Goal: Task Accomplishment & Management: Use online tool/utility

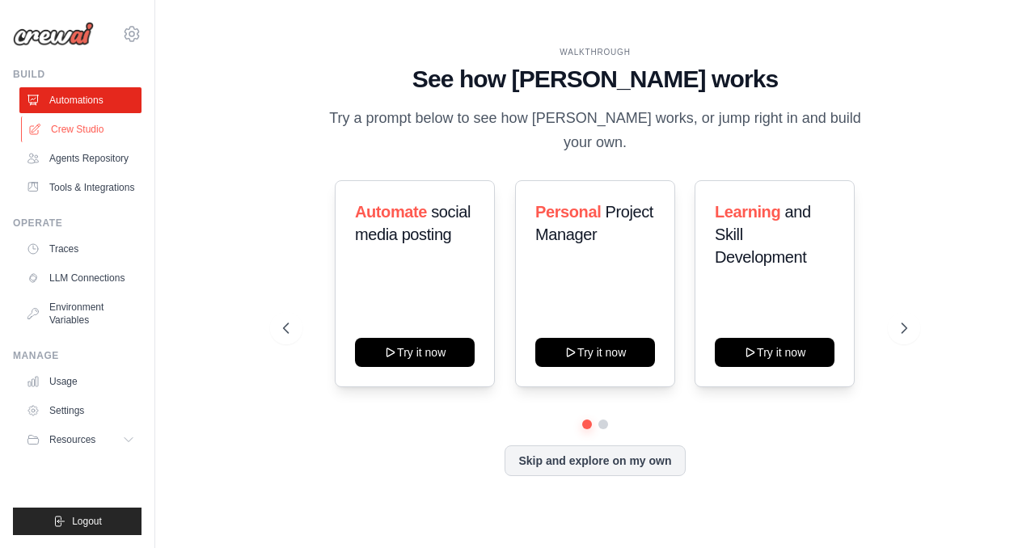
click at [77, 128] on link "Crew Studio" at bounding box center [82, 129] width 122 height 26
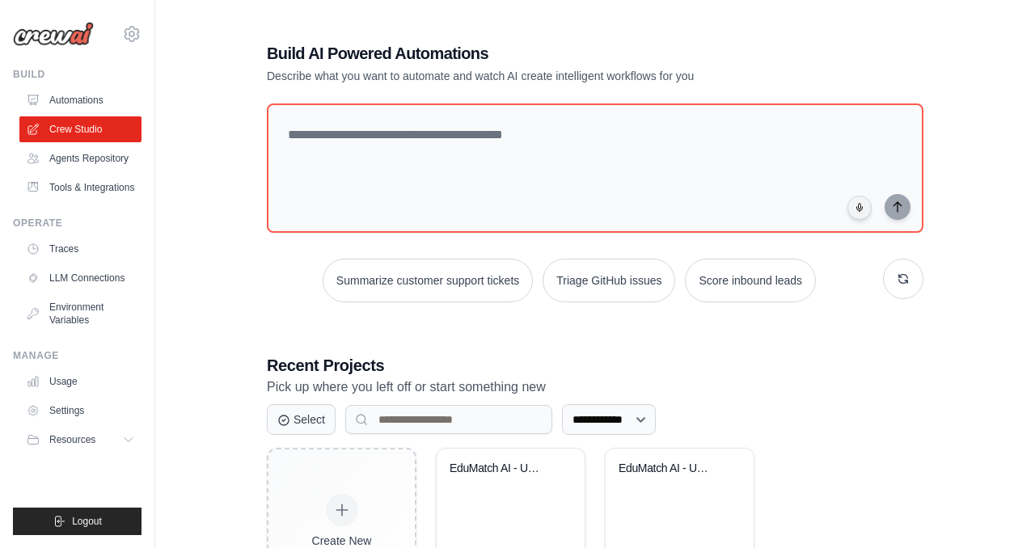
scroll to position [103, 0]
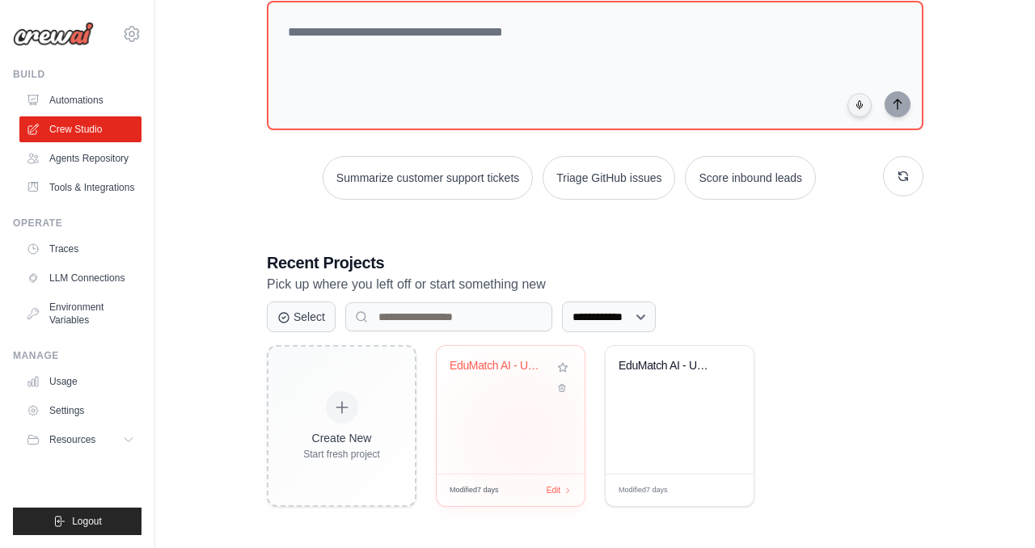
click at [523, 437] on div "EduMatch AI - University Finder Sys..." at bounding box center [511, 410] width 148 height 128
click at [50, 98] on link "Automations" at bounding box center [82, 100] width 122 height 26
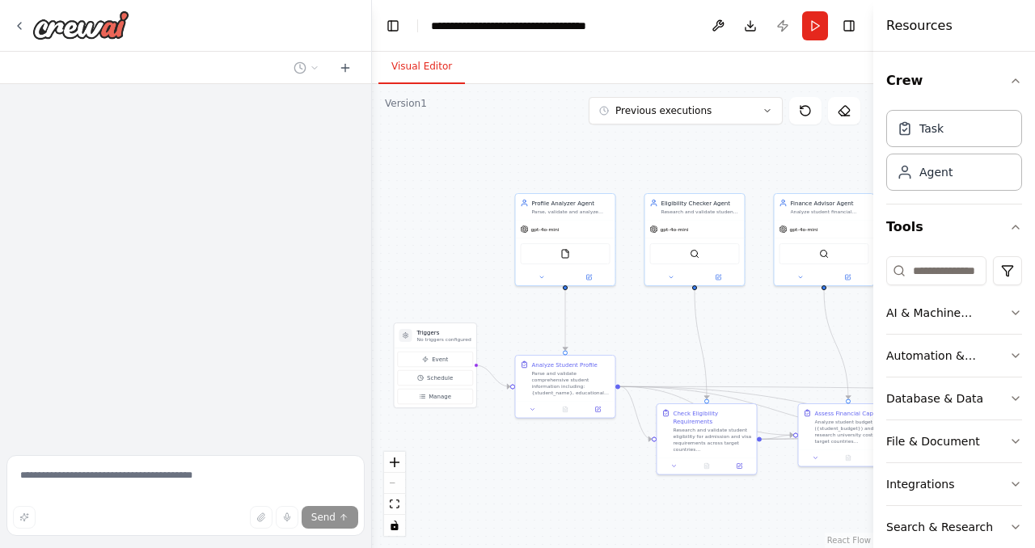
drag, startPoint x: 489, startPoint y: 213, endPoint x: 406, endPoint y: 213, distance: 83.3
click at [406, 213] on div ".deletable-edge-delete-btn { width: 20px; height: 20px; border: 0px solid #ffff…" at bounding box center [622, 316] width 501 height 464
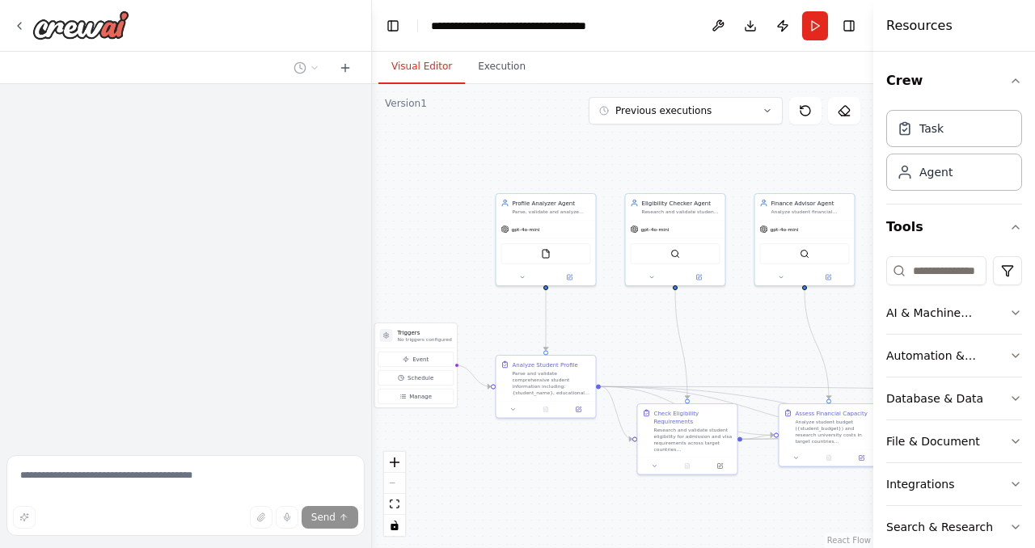
scroll to position [2695, 0]
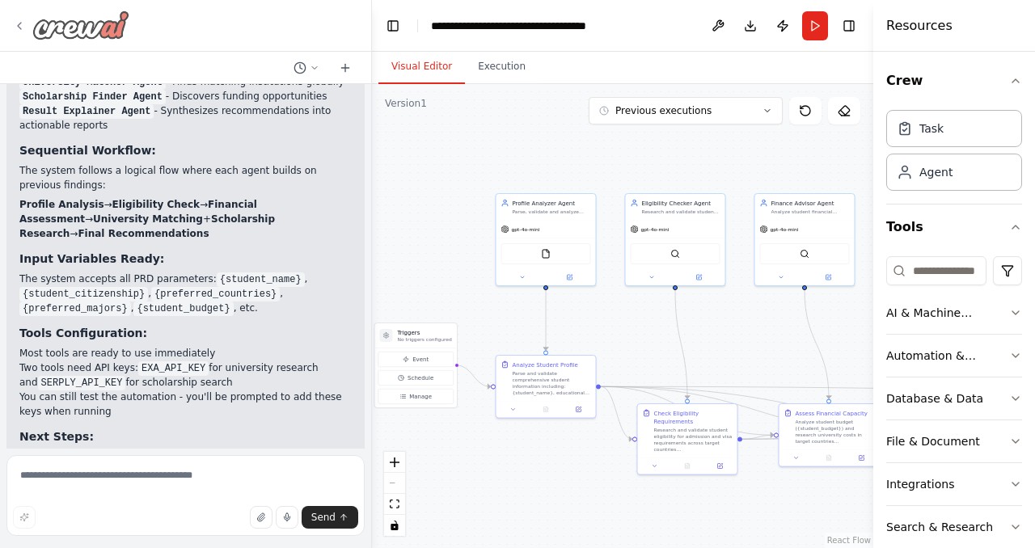
click at [16, 13] on div at bounding box center [71, 25] width 116 height 29
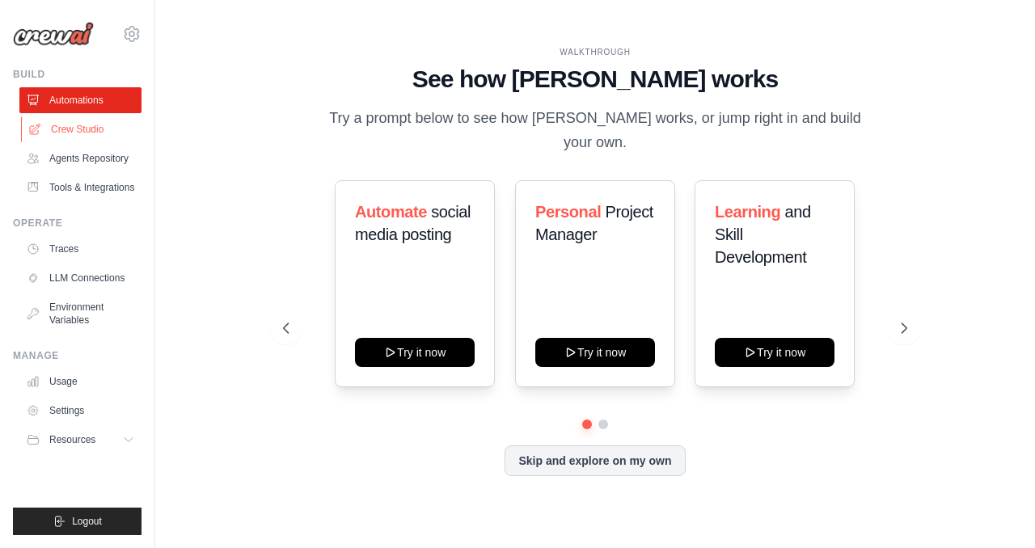
click at [94, 124] on link "Crew Studio" at bounding box center [82, 129] width 122 height 26
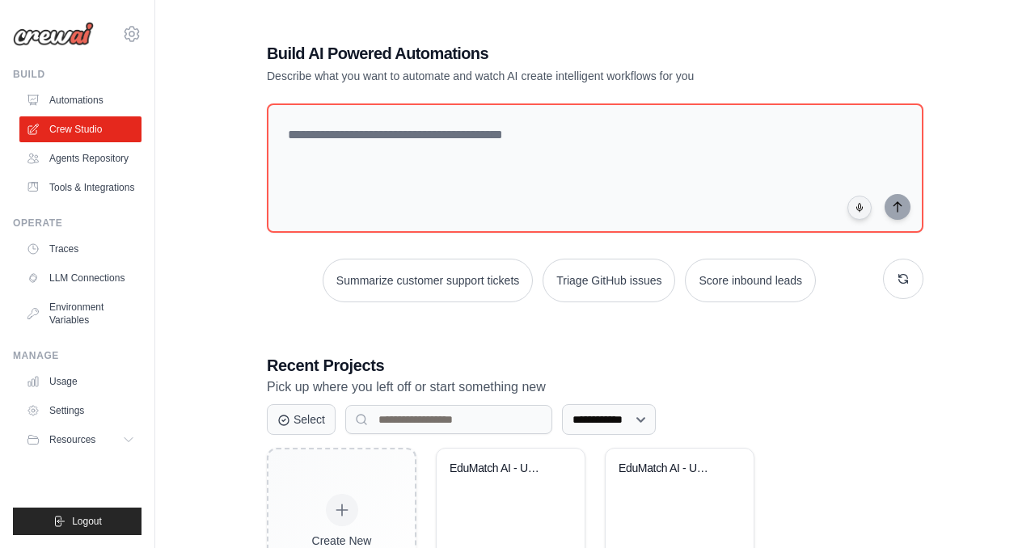
scroll to position [103, 0]
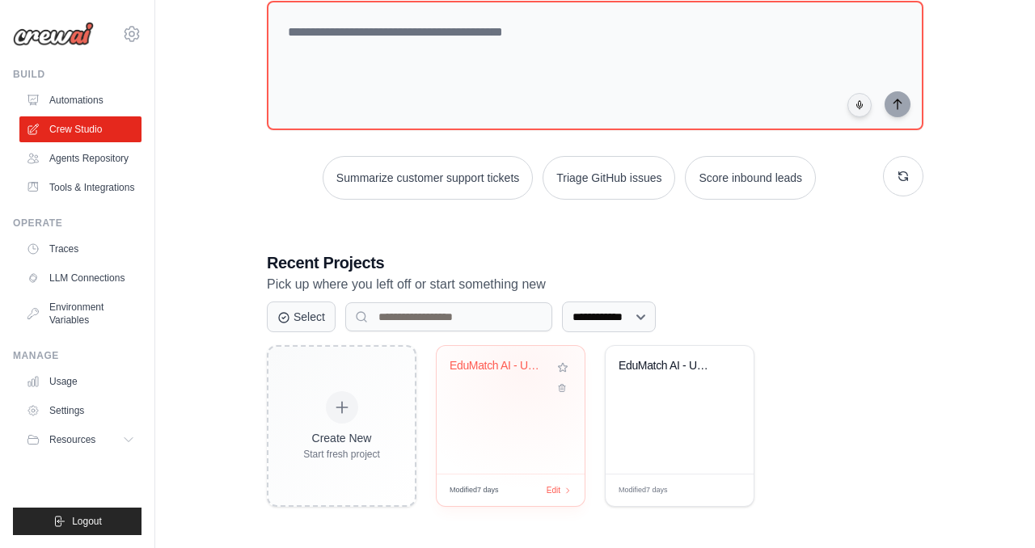
click at [525, 368] on div "EduMatch AI - University Finder Sys..." at bounding box center [498, 366] width 98 height 15
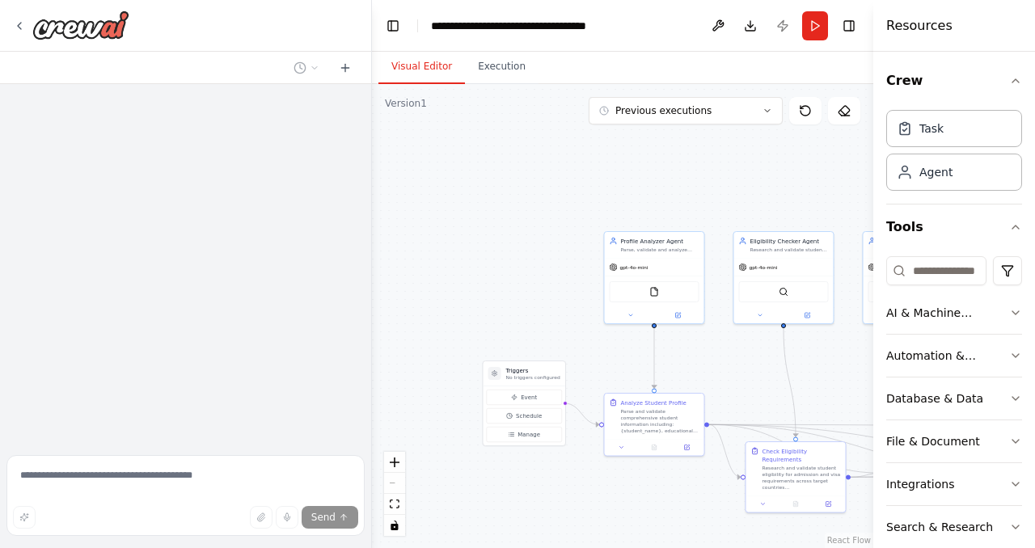
drag, startPoint x: 610, startPoint y: 206, endPoint x: 521, endPoint y: 205, distance: 88.1
click at [521, 205] on div ".deletable-edge-delete-btn { width: 20px; height: 20px; border: 0px solid #ffff…" at bounding box center [622, 316] width 501 height 464
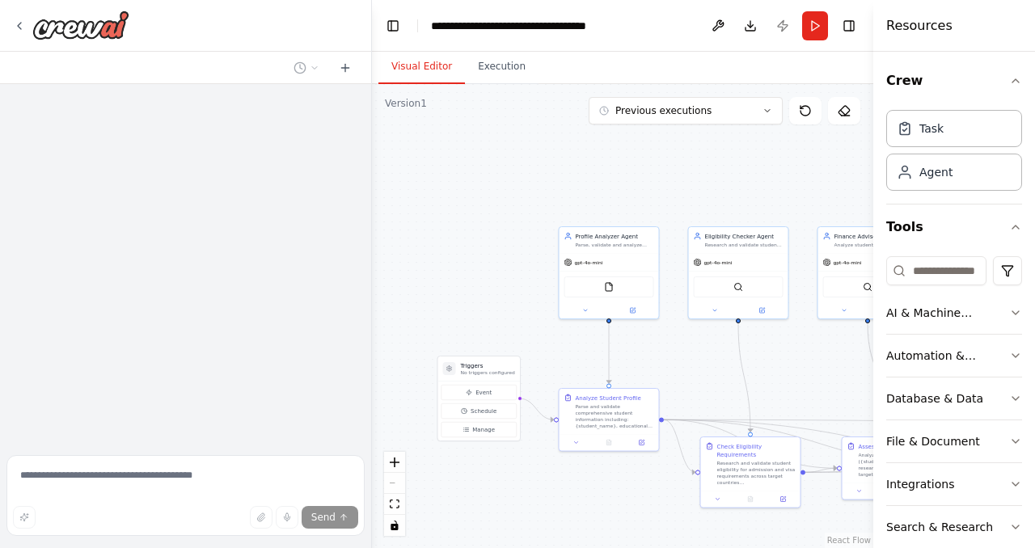
scroll to position [2695, 0]
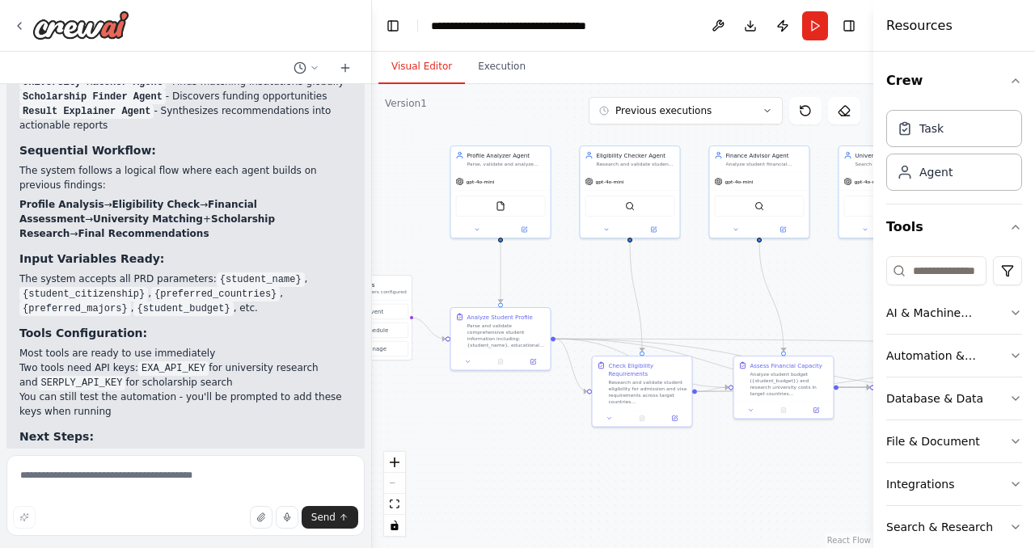
drag, startPoint x: 523, startPoint y: 213, endPoint x: 469, endPoint y: 103, distance: 122.6
click at [470, 104] on div ".deletable-edge-delete-btn { width: 20px; height: 20px; border: 0px solid #ffff…" at bounding box center [622, 316] width 501 height 464
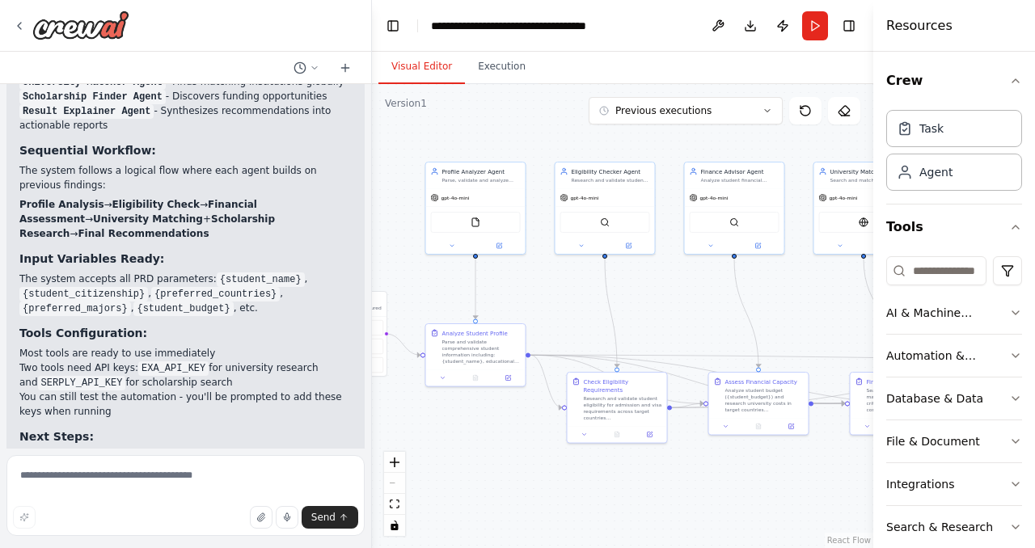
drag, startPoint x: 740, startPoint y: 297, endPoint x: 630, endPoint y: 435, distance: 177.1
click at [635, 434] on div ".deletable-edge-delete-btn { width: 20px; height: 20px; border: 0px solid #ffff…" at bounding box center [622, 316] width 501 height 464
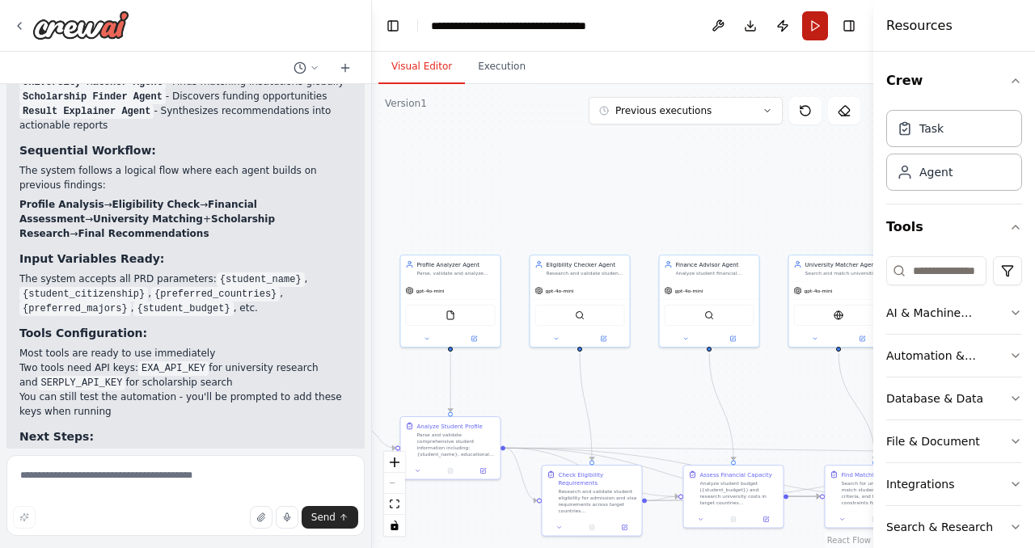
click at [814, 20] on button "Run" at bounding box center [815, 25] width 26 height 29
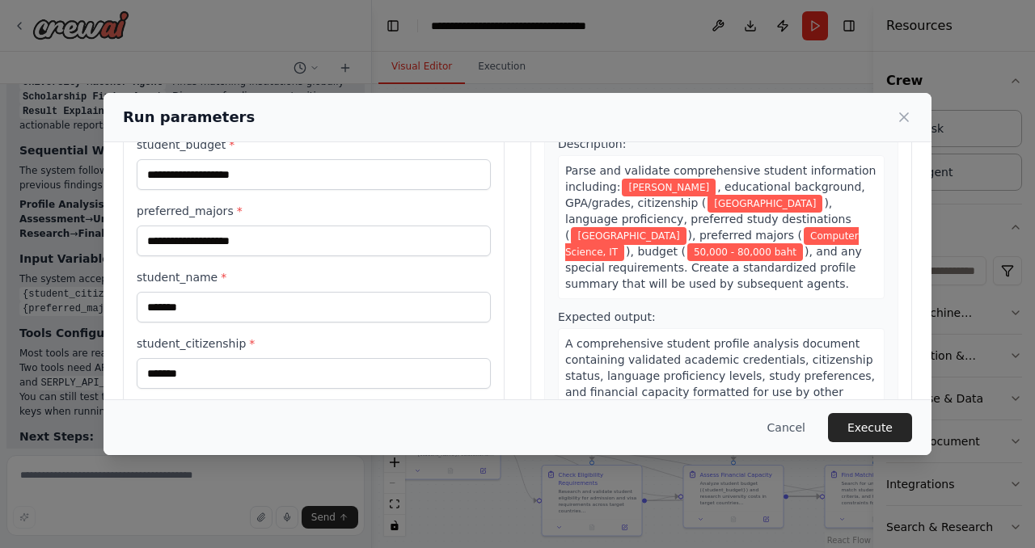
scroll to position [165, 0]
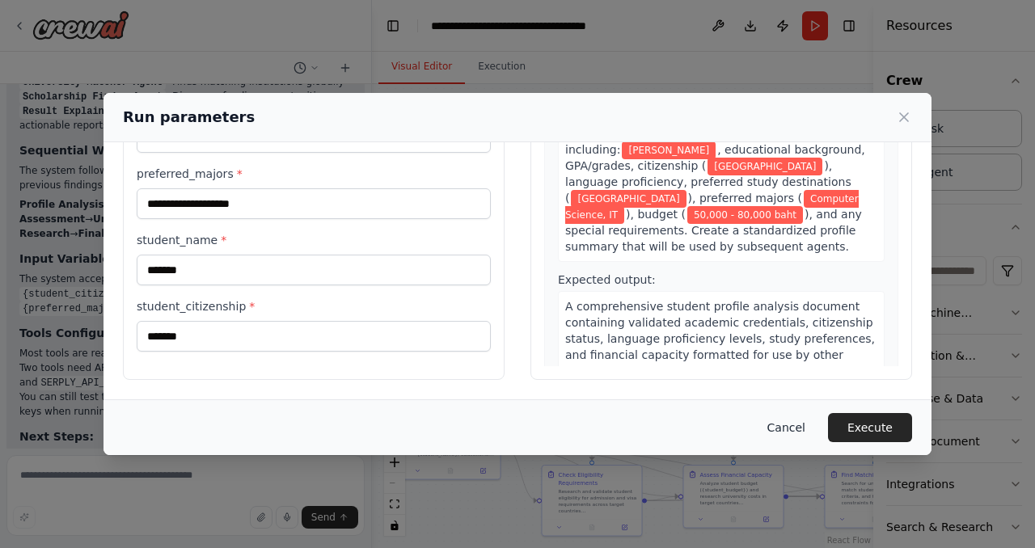
click at [798, 434] on button "Cancel" at bounding box center [786, 427] width 64 height 29
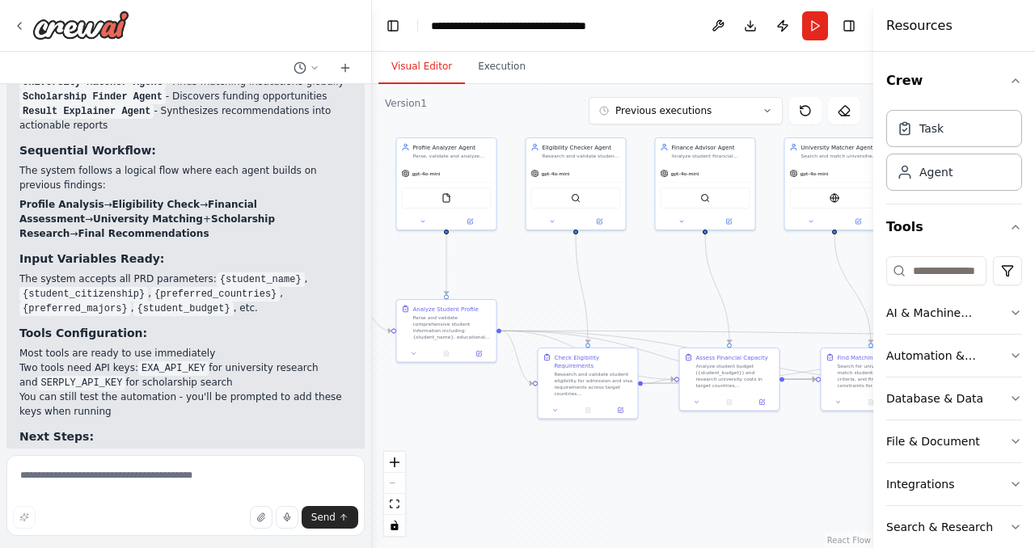
drag, startPoint x: 676, startPoint y: 192, endPoint x: 670, endPoint y: 74, distance: 118.2
click at [670, 74] on div "Visual Editor Execution Version 1 Previous executions Show Tools Hide Agents Tr…" at bounding box center [622, 300] width 501 height 496
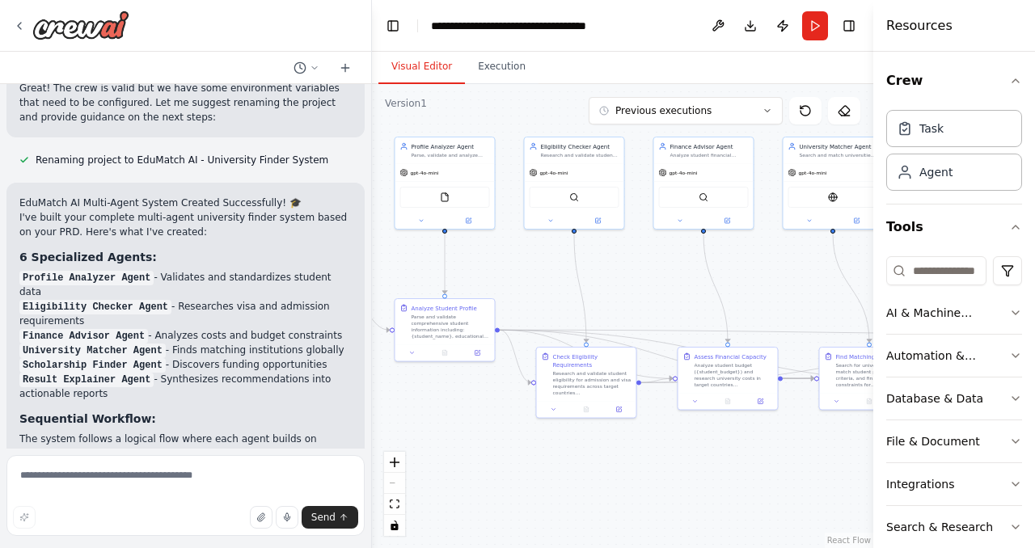
scroll to position [2695, 0]
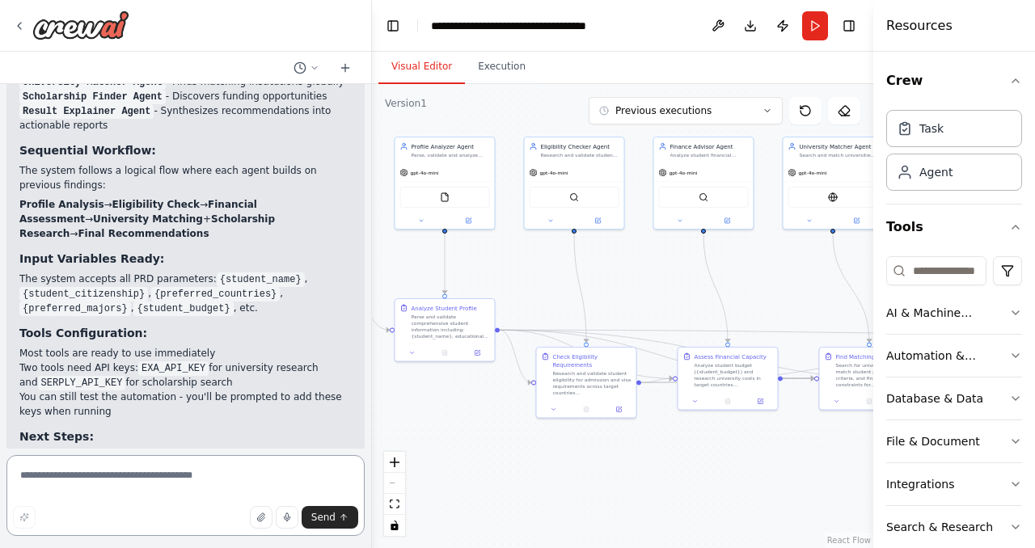
click at [222, 476] on textarea at bounding box center [185, 495] width 358 height 81
type textarea "**********"
click at [23, 24] on icon at bounding box center [19, 25] width 13 height 13
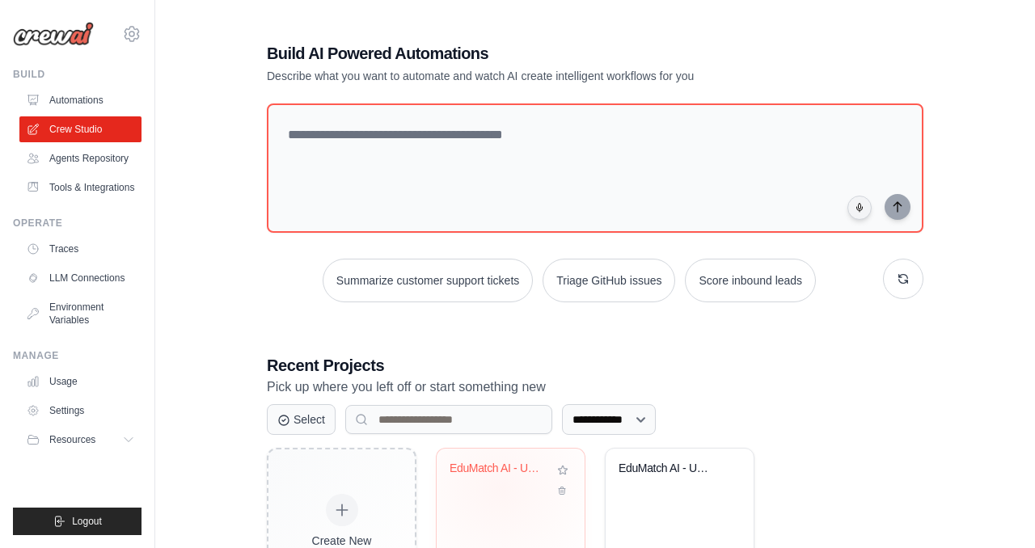
click at [500, 488] on div "EduMatch AI - University Finder Sys..." at bounding box center [510, 480] width 122 height 37
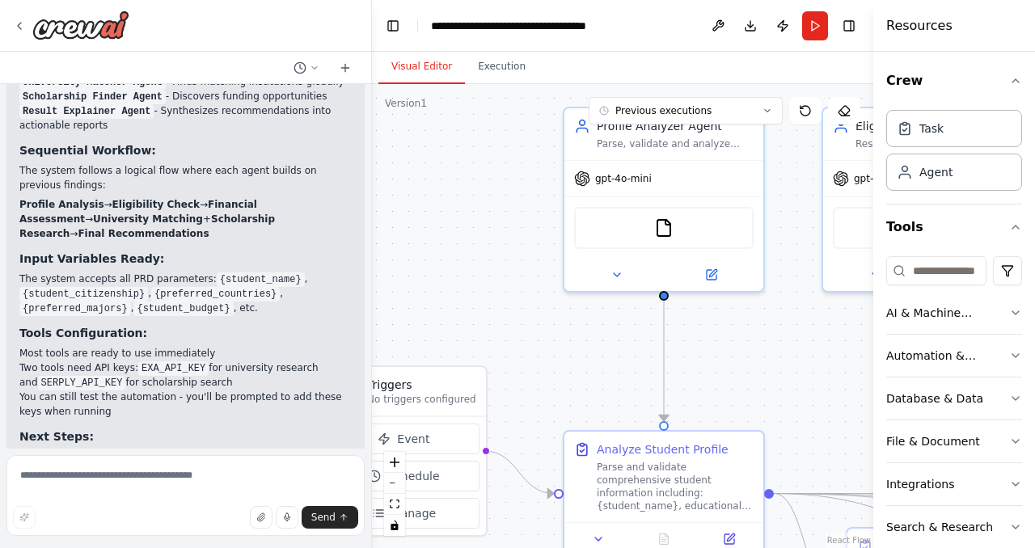
drag, startPoint x: 573, startPoint y: 234, endPoint x: 441, endPoint y: 175, distance: 144.8
click at [441, 175] on div ".deletable-edge-delete-btn { width: 20px; height: 20px; border: 0px solid #ffff…" at bounding box center [622, 316] width 501 height 464
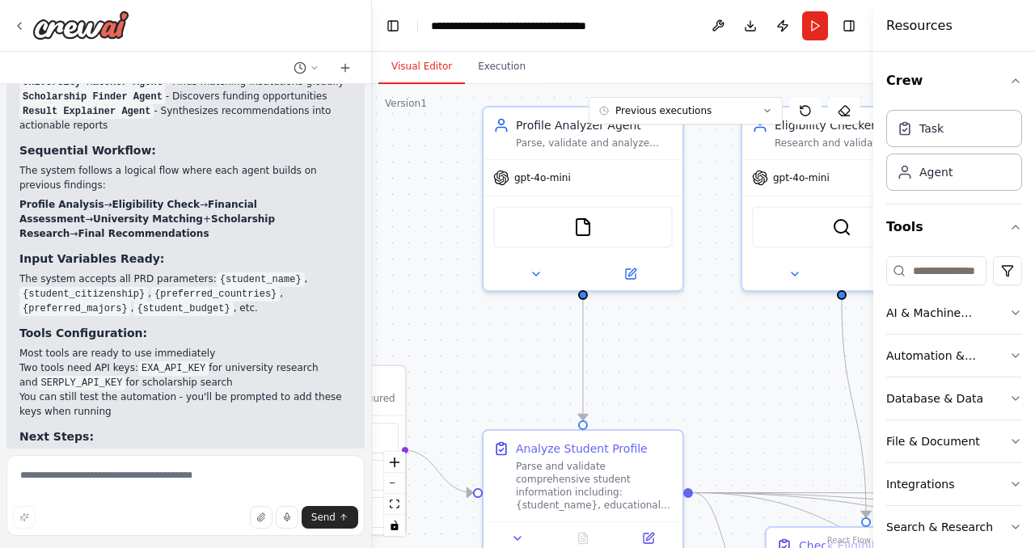
drag, startPoint x: 449, startPoint y: 209, endPoint x: 367, endPoint y: 209, distance: 81.6
click at [367, 209] on div "Hello! I'm the CrewAI assistant. What kind of automation do you want to build? …" at bounding box center [517, 274] width 1035 height 548
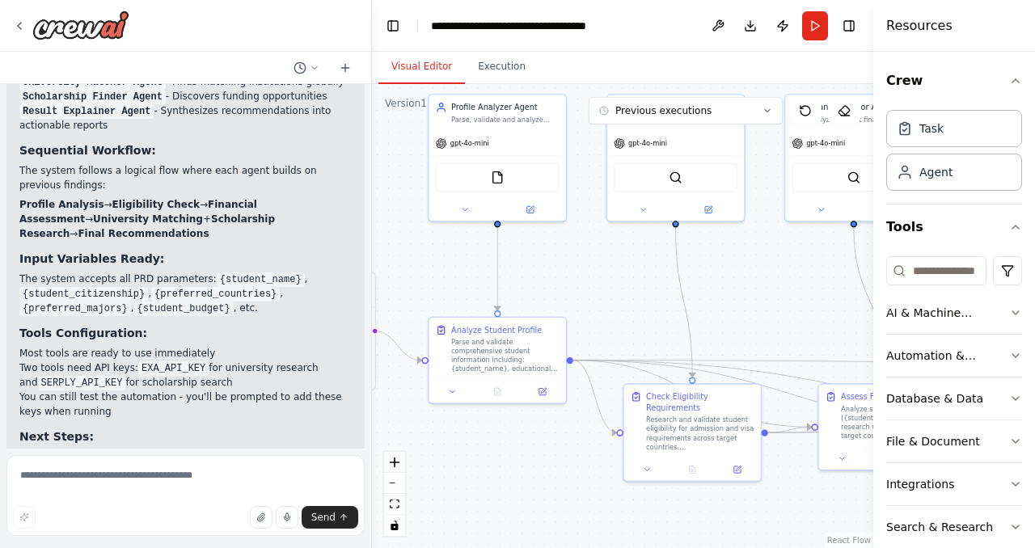
drag, startPoint x: 713, startPoint y: 401, endPoint x: 619, endPoint y: 311, distance: 129.8
click at [619, 311] on div ".deletable-edge-delete-btn { width: 20px; height: 20px; border: 0px solid #ffff…" at bounding box center [622, 316] width 501 height 464
click at [615, 74] on div "Visual Editor Execution" at bounding box center [622, 68] width 501 height 32
click at [623, 62] on div "Visual Editor Execution" at bounding box center [622, 68] width 501 height 32
click at [631, 36] on header "**********" at bounding box center [622, 26] width 501 height 52
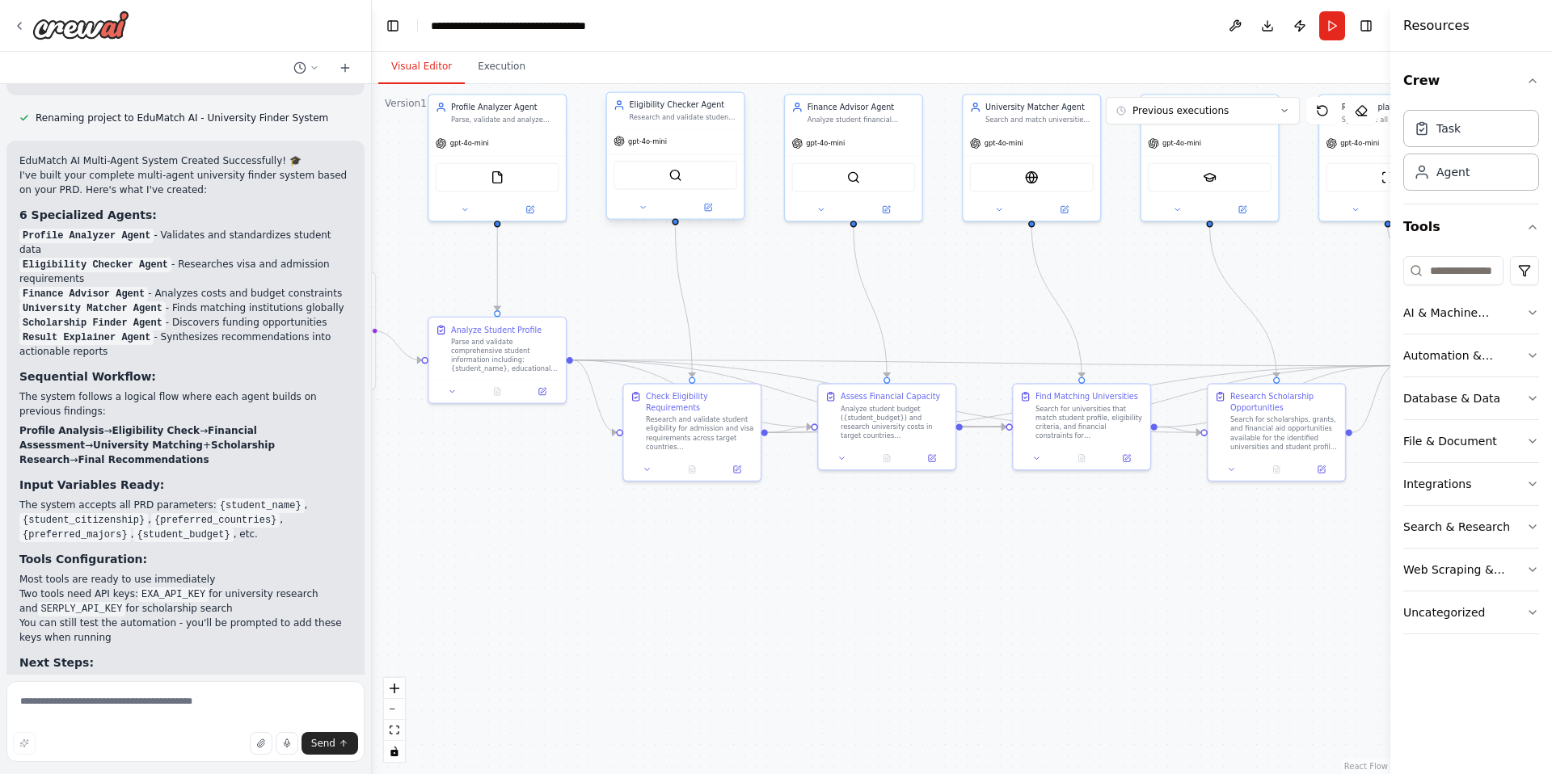
scroll to position [1694, 0]
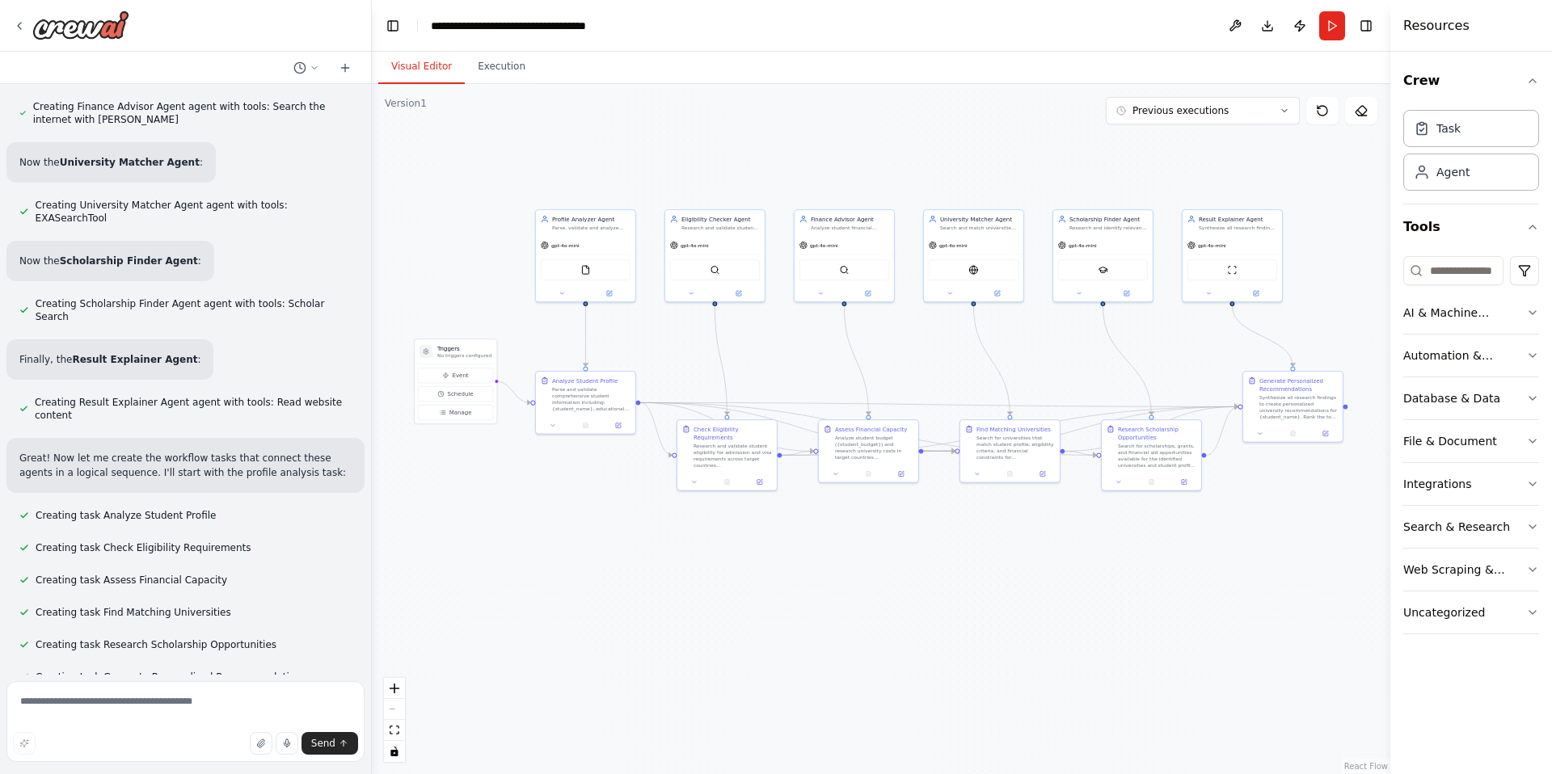
drag, startPoint x: 955, startPoint y: 552, endPoint x: 939, endPoint y: 552, distance: 17.0
click at [939, 547] on div ".deletable-edge-delete-btn { width: 20px; height: 20px; border: 0px solid #ffff…" at bounding box center [881, 429] width 1019 height 690
drag, startPoint x: 939, startPoint y: 552, endPoint x: 948, endPoint y: 554, distance: 9.8
click at [948, 547] on div ".deletable-edge-delete-btn { width: 20px; height: 20px; border: 0px solid #ffff…" at bounding box center [881, 429] width 1019 height 690
click at [1034, 32] on button "Run" at bounding box center [1332, 25] width 26 height 29
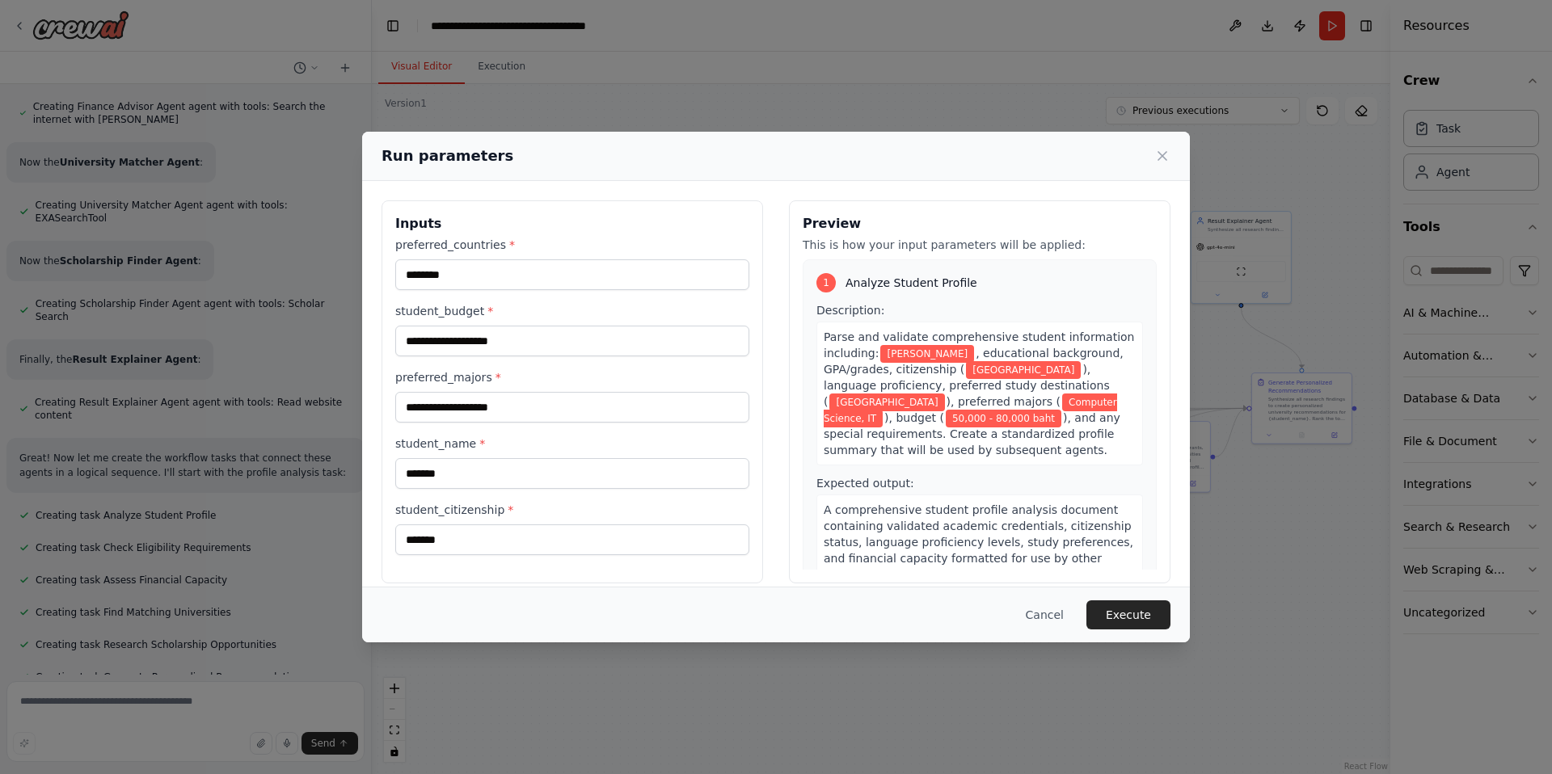
scroll to position [16, 0]
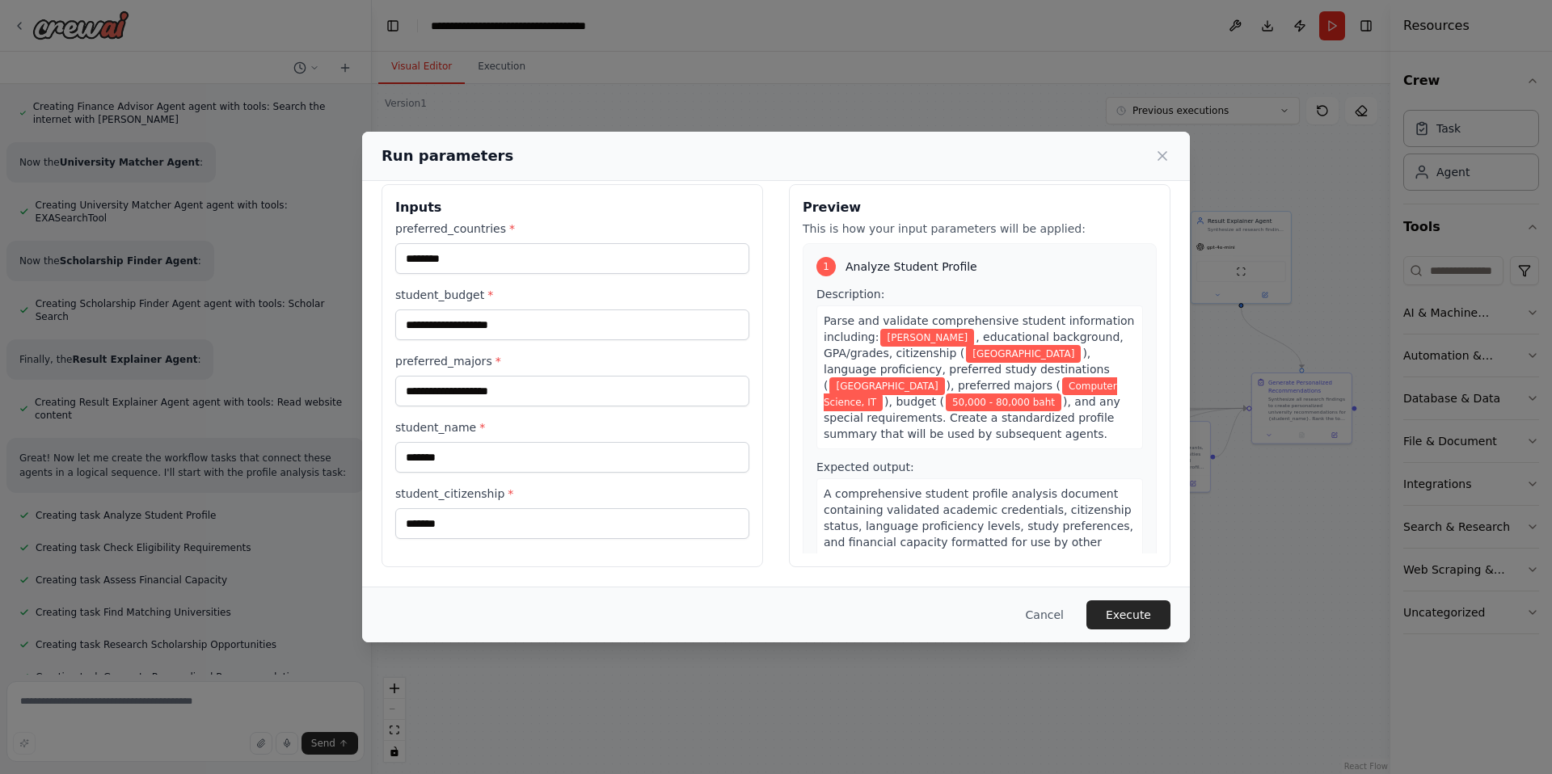
click at [655, 181] on div "**********" at bounding box center [776, 376] width 828 height 422
click at [649, 224] on label "preferred_countries *" at bounding box center [572, 229] width 354 height 16
click at [649, 243] on input "********" at bounding box center [572, 258] width 354 height 31
click at [656, 191] on div "**********" at bounding box center [573, 375] width 382 height 383
click at [1034, 547] on button "Execute" at bounding box center [1128, 615] width 84 height 29
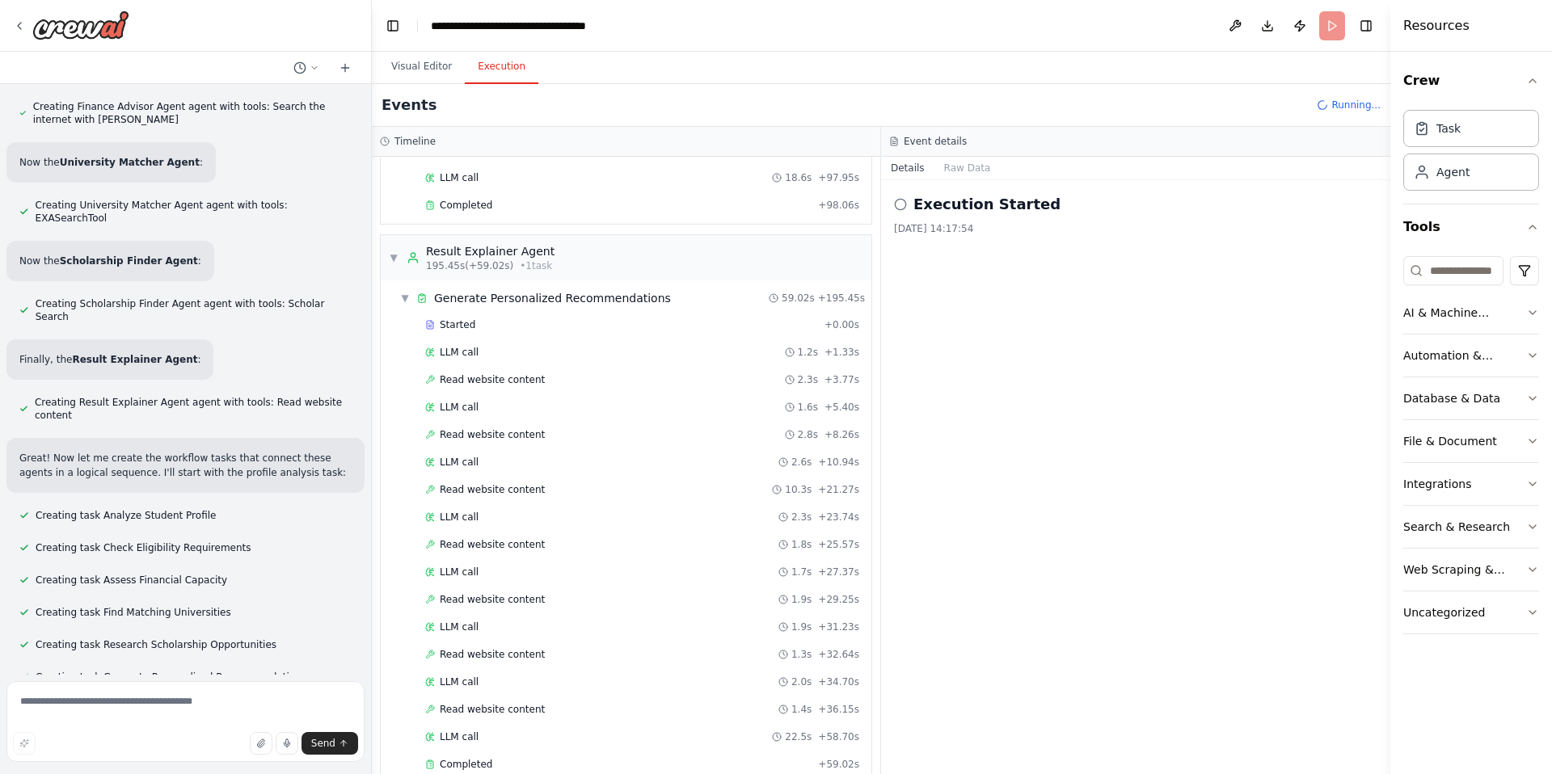
scroll to position [4239, 0]
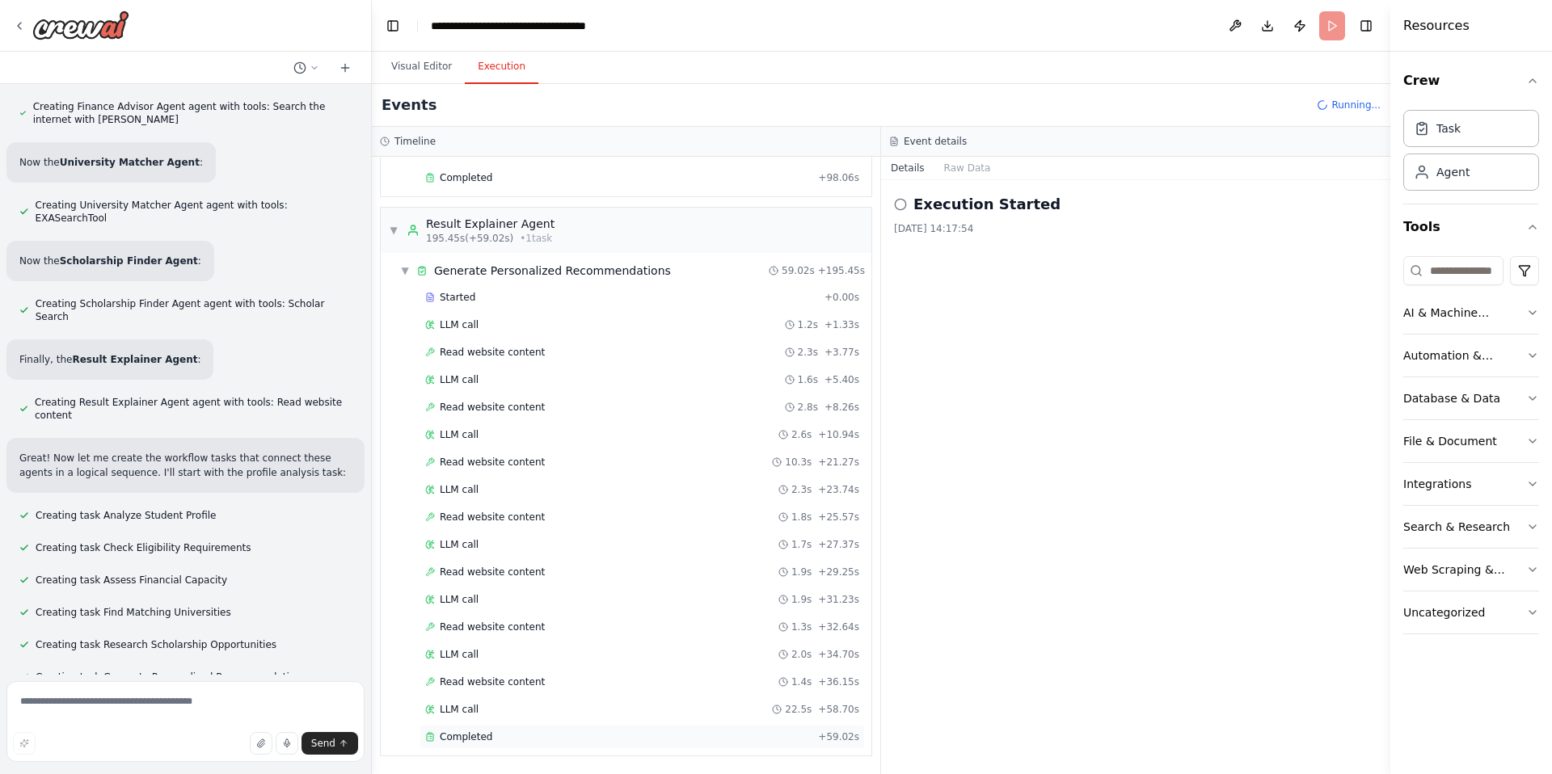
click at [477, 547] on span "Completed" at bounding box center [466, 737] width 53 height 13
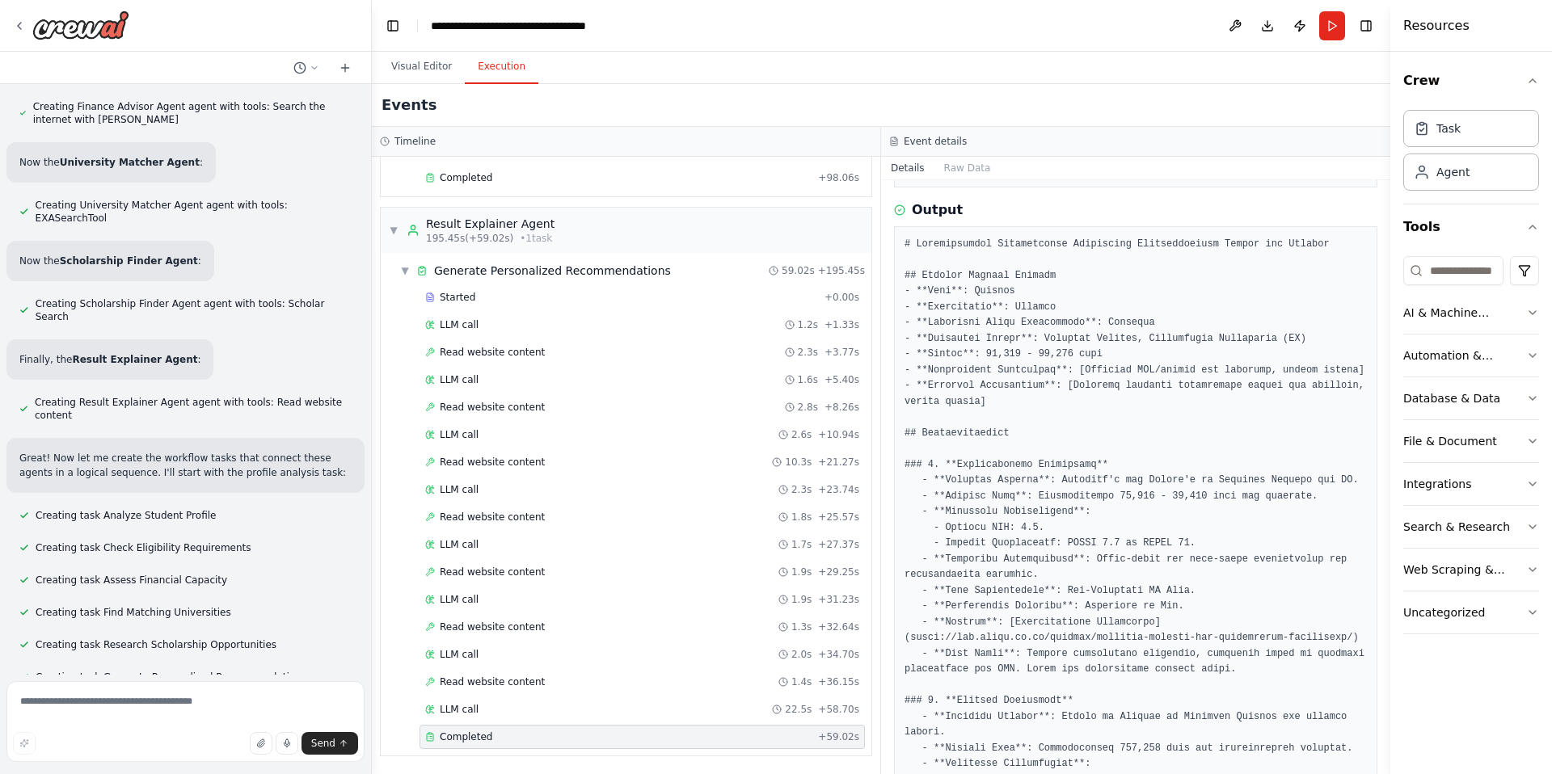
scroll to position [167, 0]
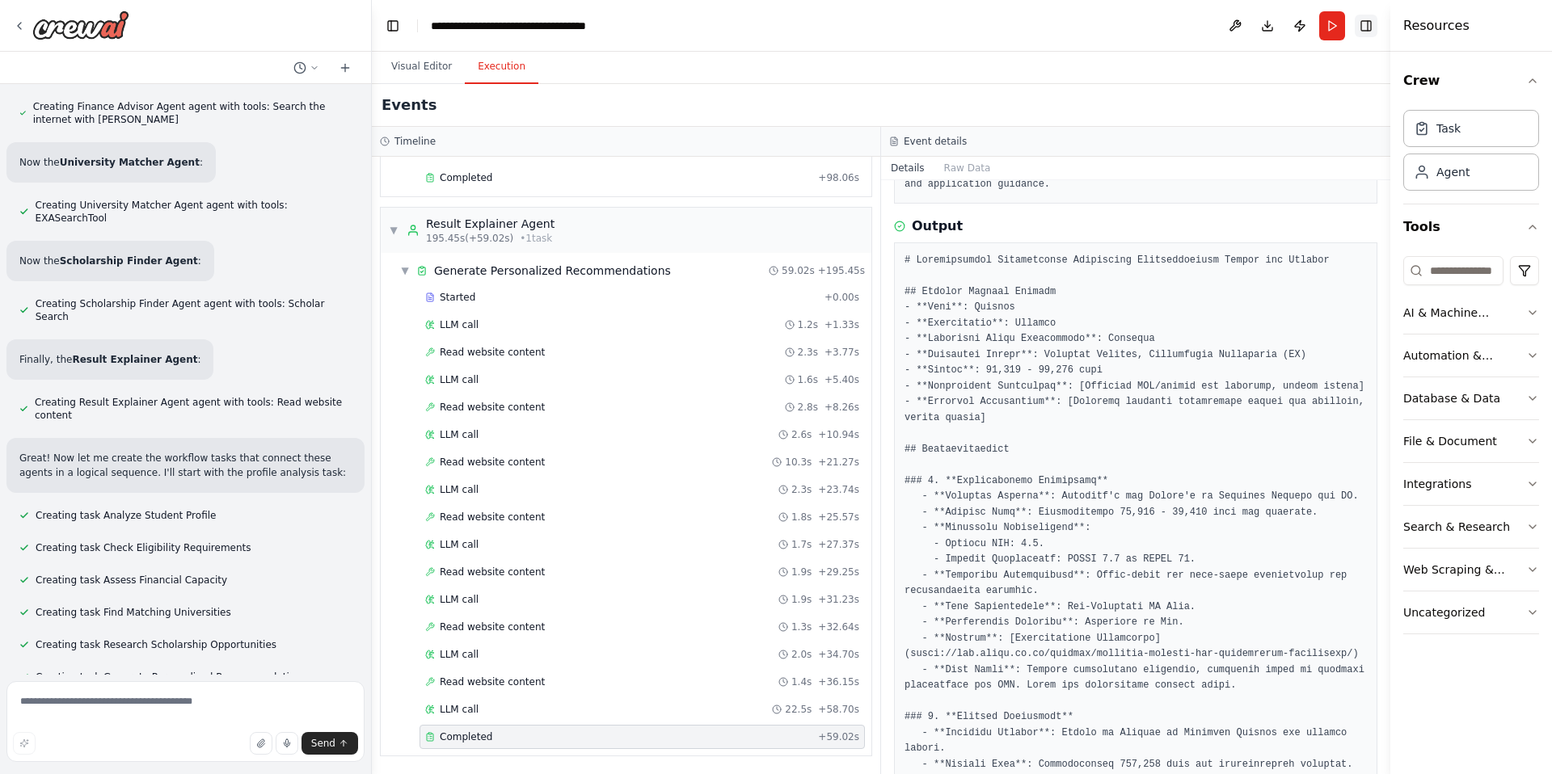
click at [1034, 28] on button "Toggle Right Sidebar" at bounding box center [1366, 26] width 23 height 23
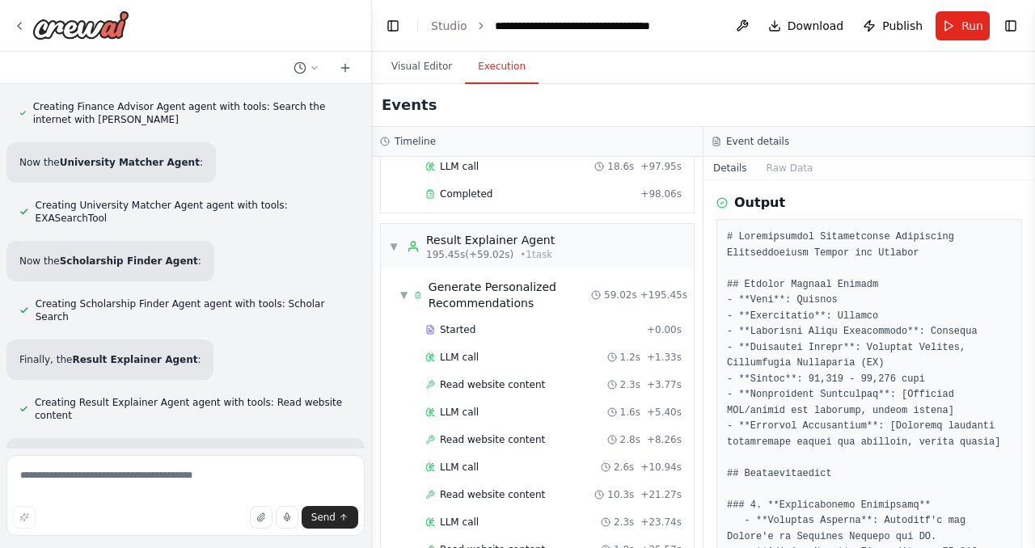
scroll to position [238, 0]
click at [947, 37] on button "Run" at bounding box center [962, 25] width 54 height 29
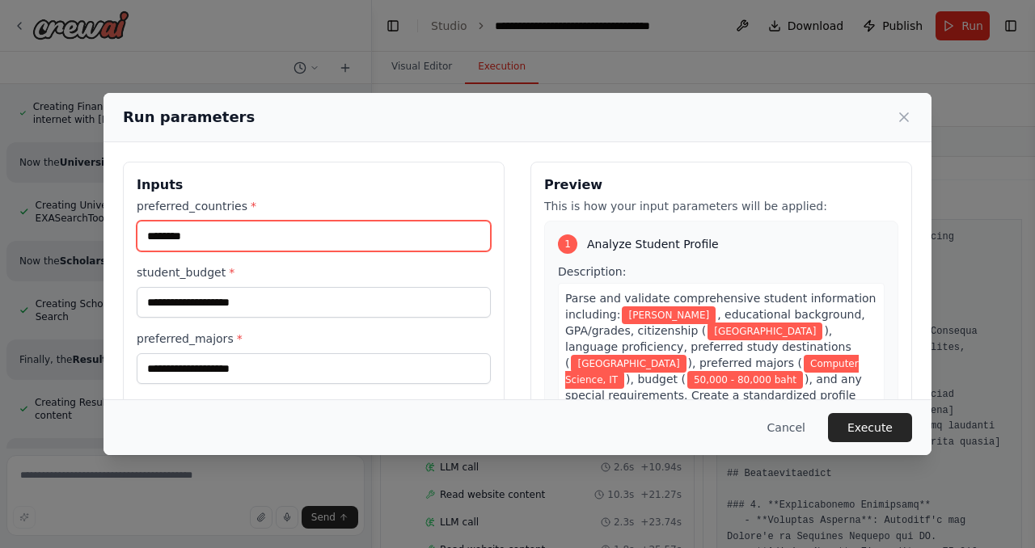
click at [233, 241] on input "********" at bounding box center [314, 236] width 354 height 31
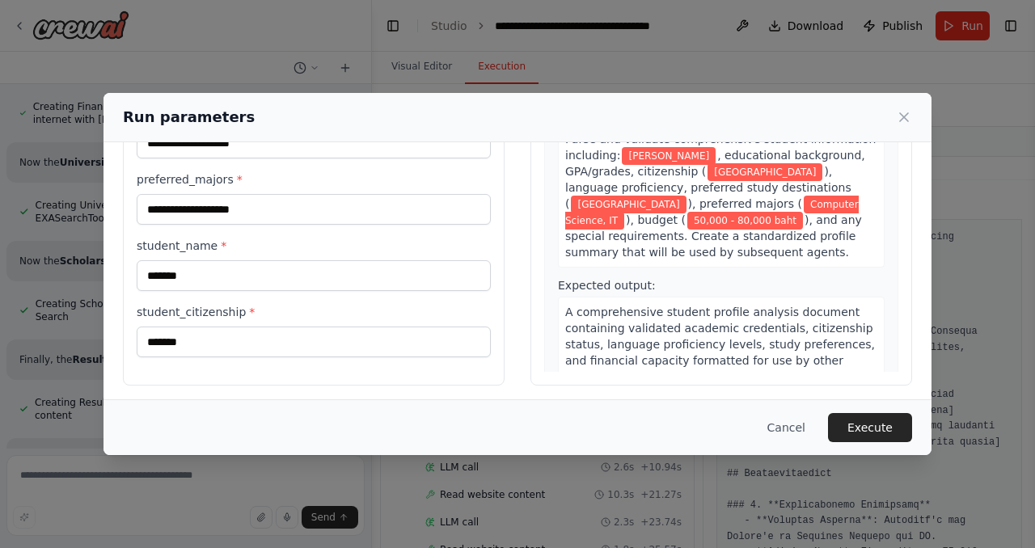
scroll to position [147, 0]
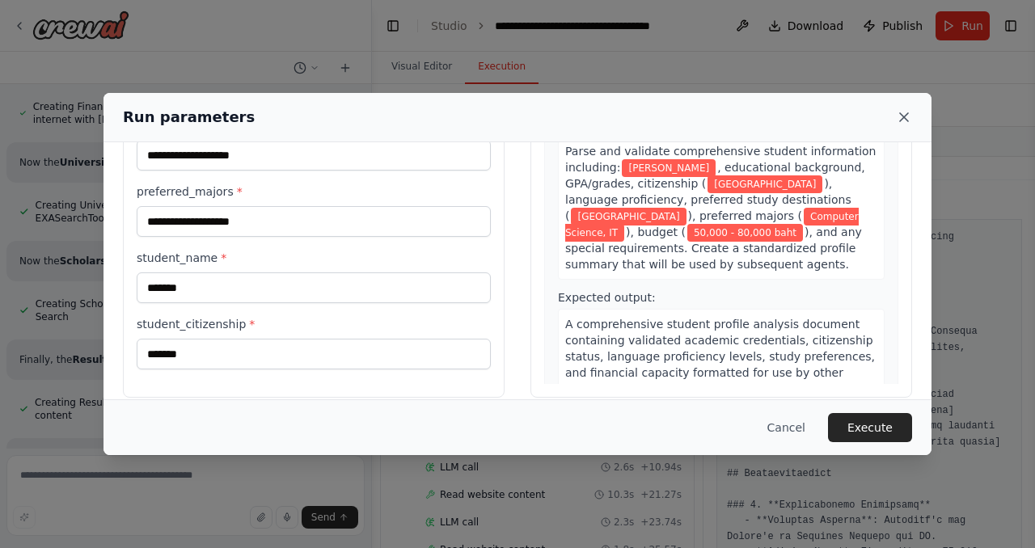
click at [905, 120] on icon at bounding box center [904, 117] width 16 height 16
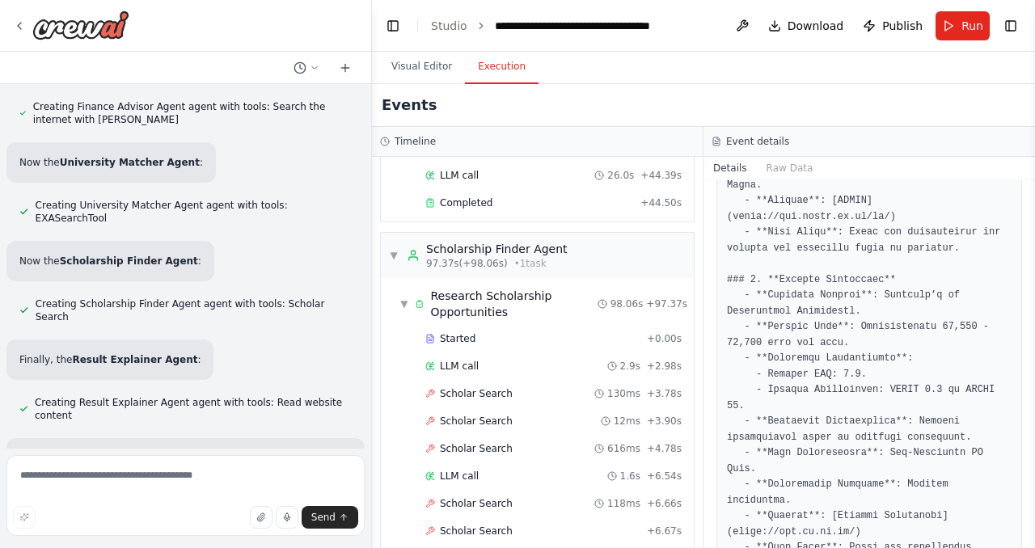
scroll to position [1506, 0]
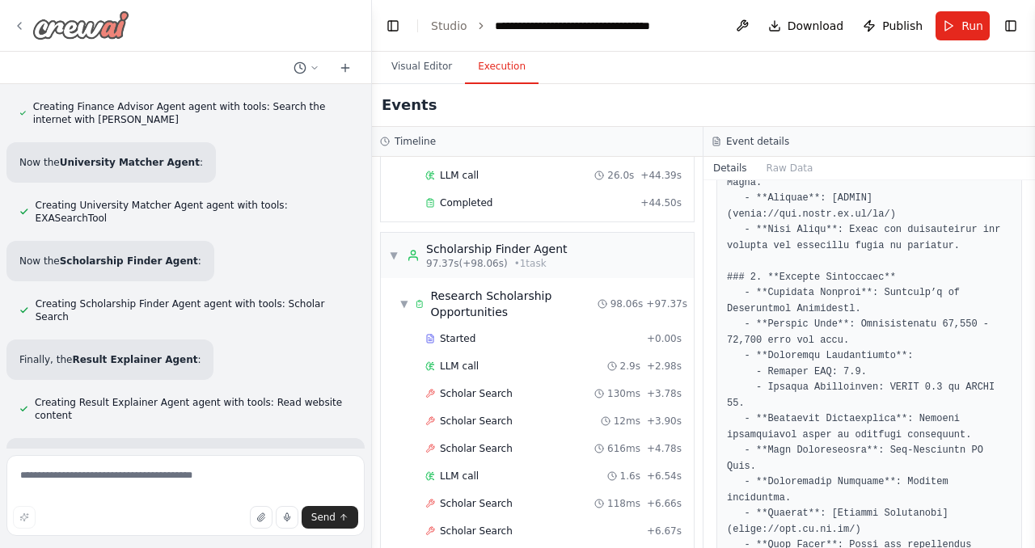
click at [24, 25] on icon at bounding box center [19, 25] width 13 height 13
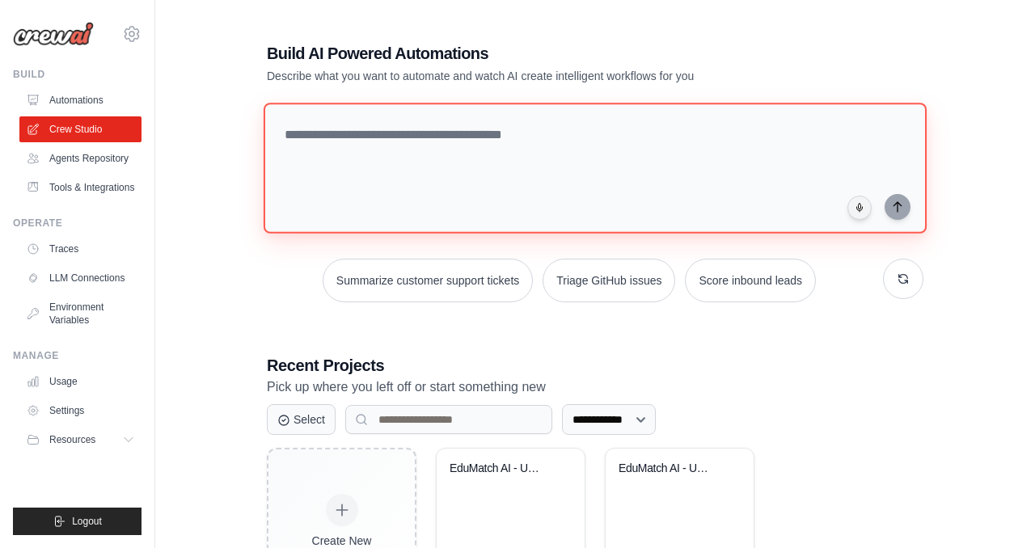
click at [457, 141] on textarea at bounding box center [595, 168] width 663 height 131
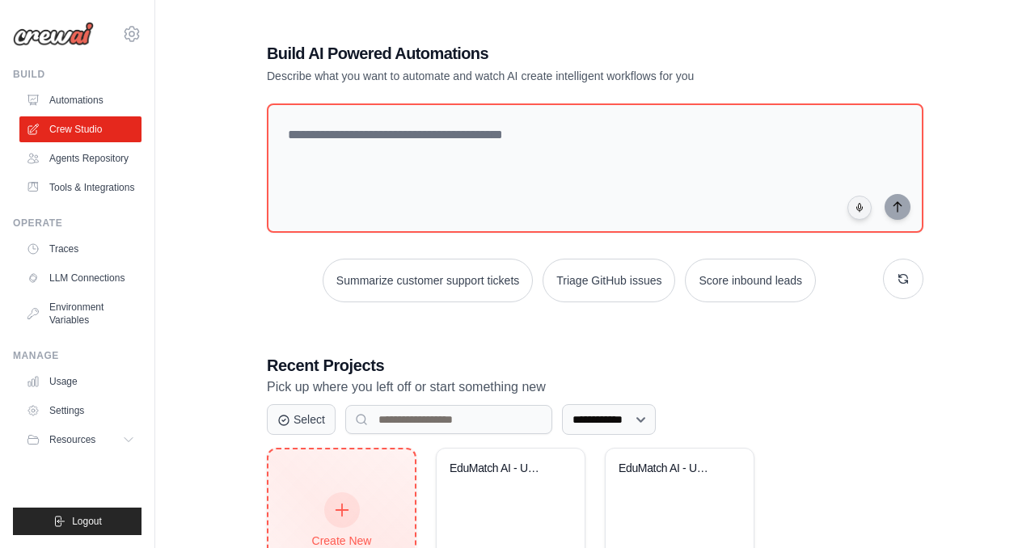
click at [351, 472] on div "Create New Start fresh project" at bounding box center [341, 528] width 146 height 158
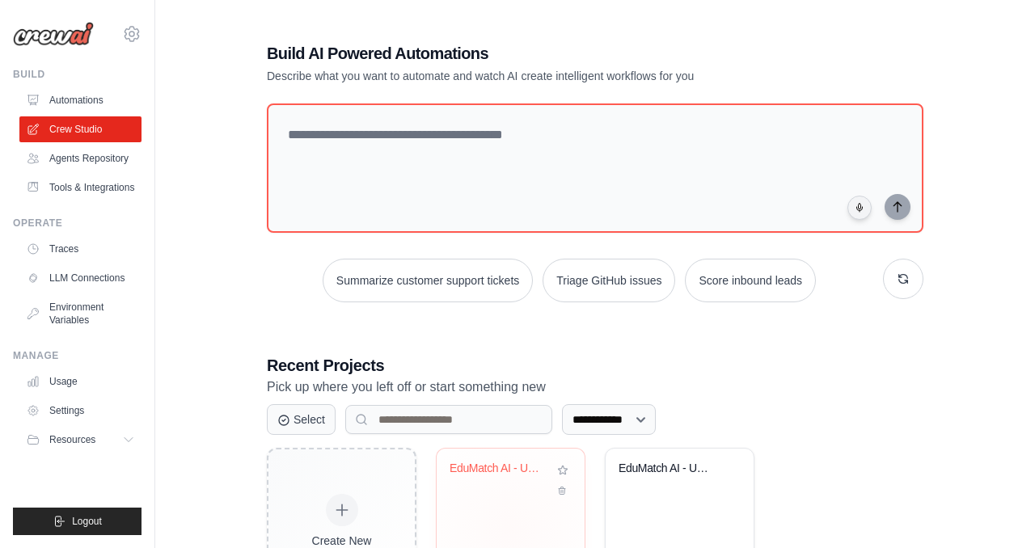
scroll to position [103, 0]
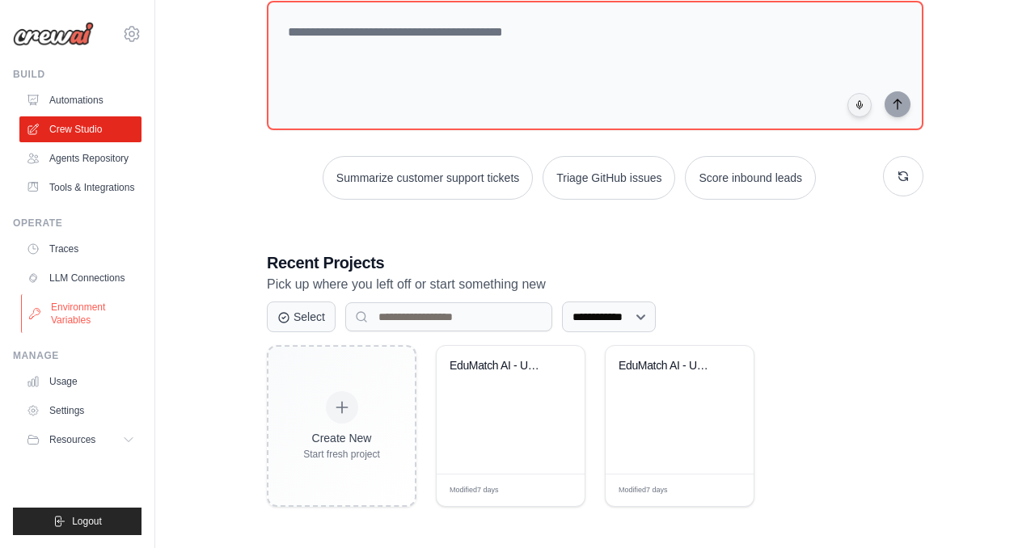
click at [107, 310] on link "Environment Variables" at bounding box center [82, 313] width 122 height 39
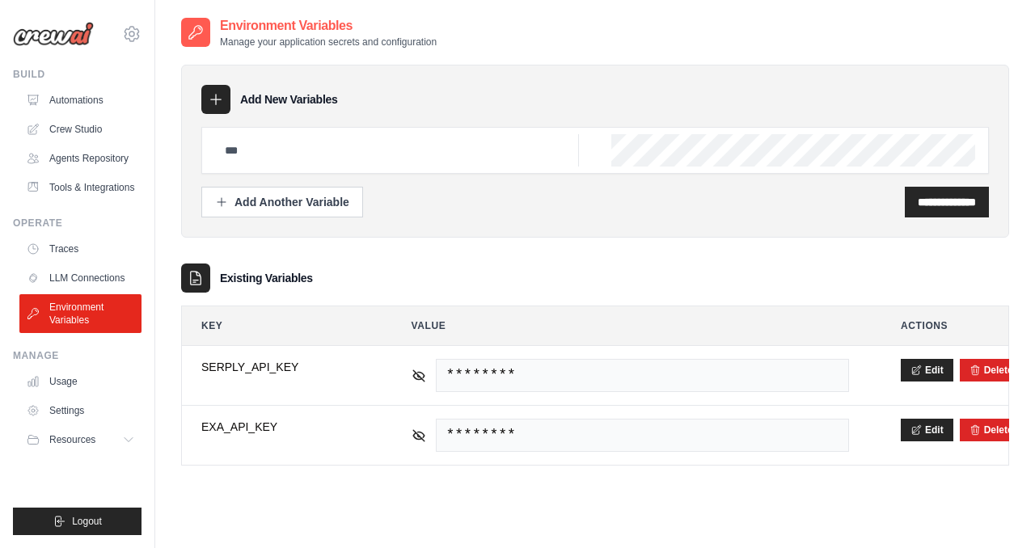
scroll to position [32, 0]
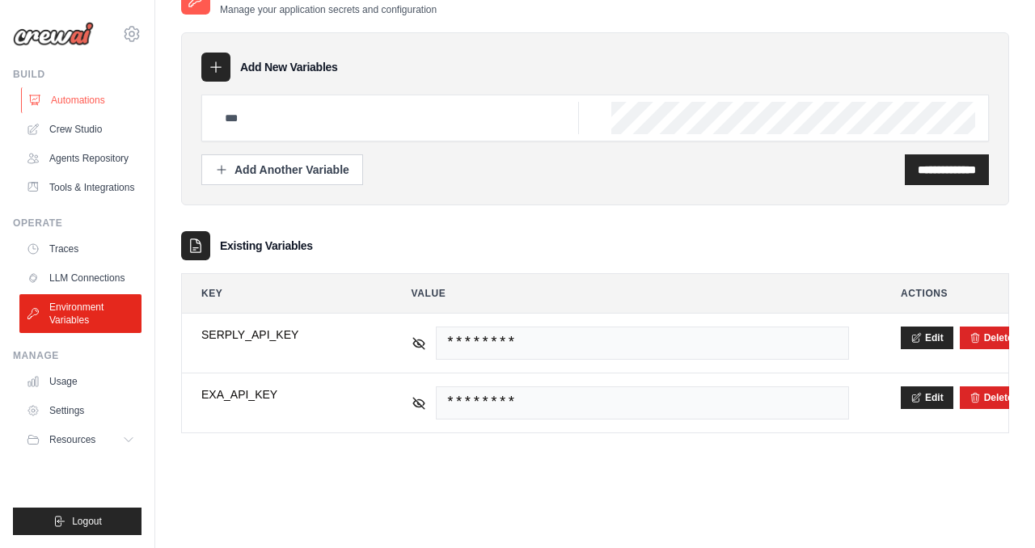
click at [84, 100] on link "Automations" at bounding box center [82, 100] width 122 height 26
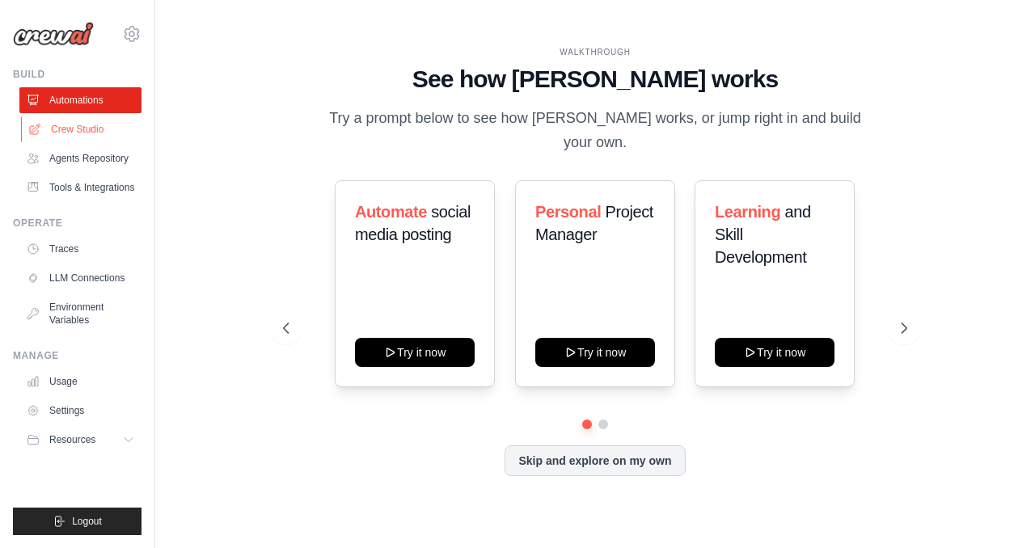
click at [82, 132] on link "Crew Studio" at bounding box center [82, 129] width 122 height 26
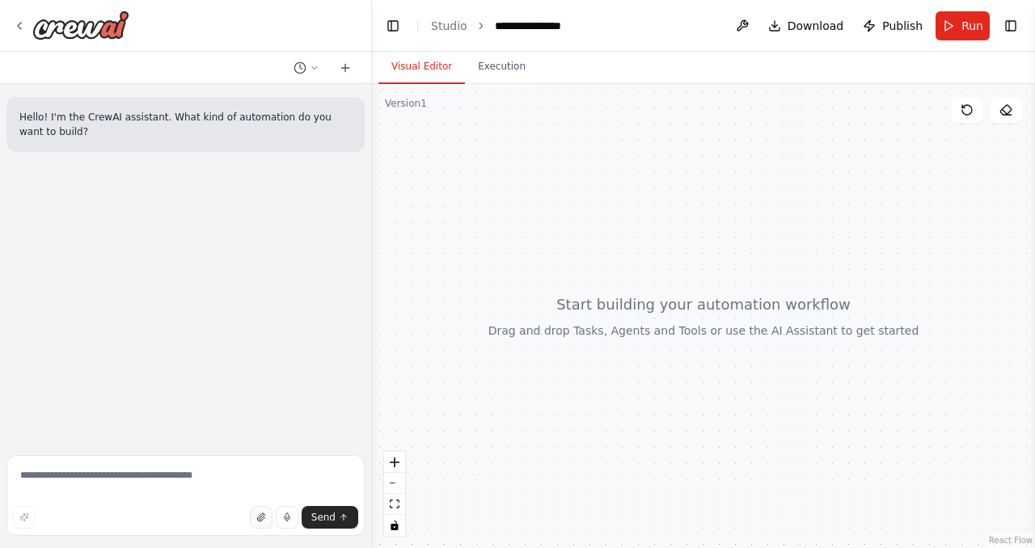
click at [256, 518] on button "button" at bounding box center [261, 517] width 23 height 23
click at [266, 516] on icon "button" at bounding box center [261, 518] width 10 height 10
click at [150, 502] on textarea at bounding box center [185, 495] width 358 height 81
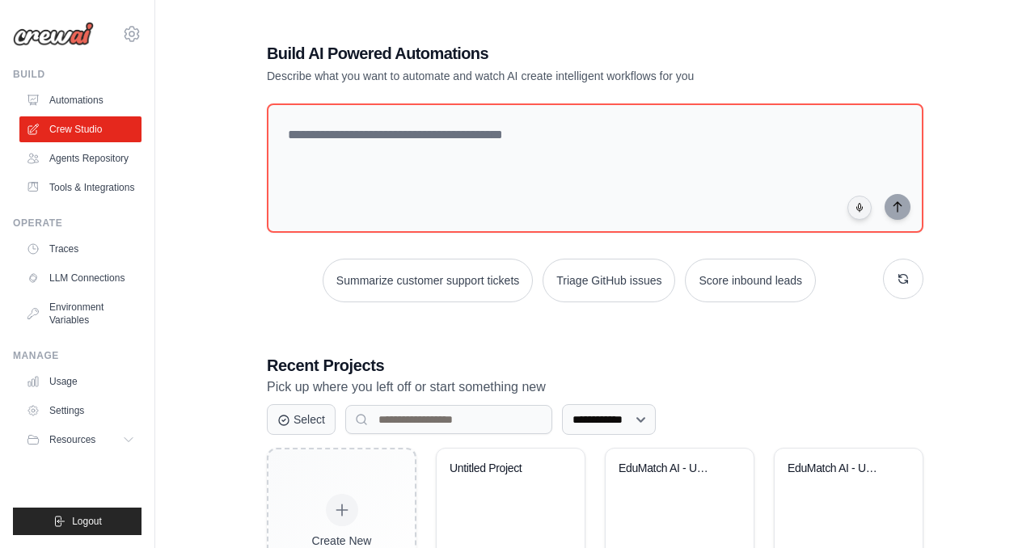
scroll to position [103, 0]
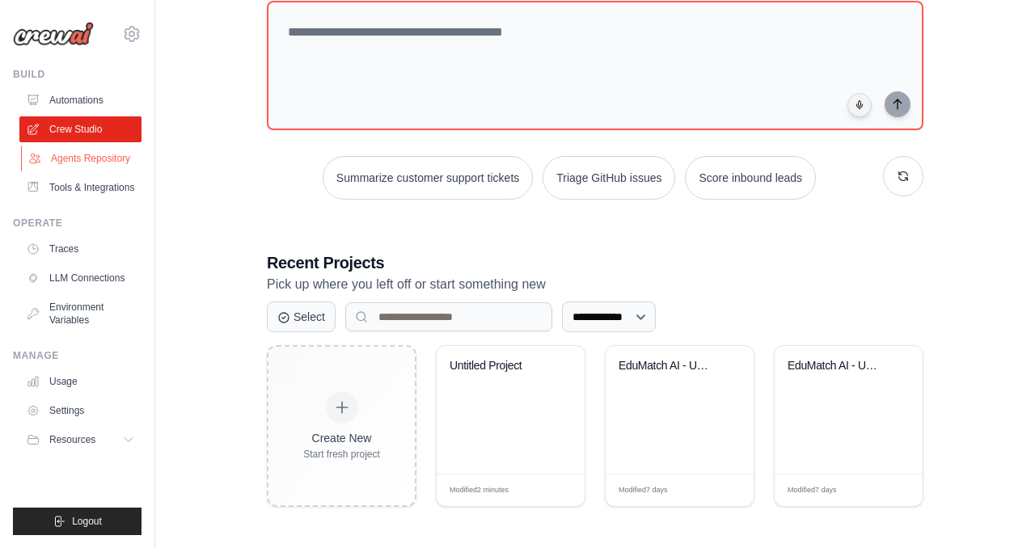
click at [65, 162] on link "Agents Repository" at bounding box center [82, 159] width 122 height 26
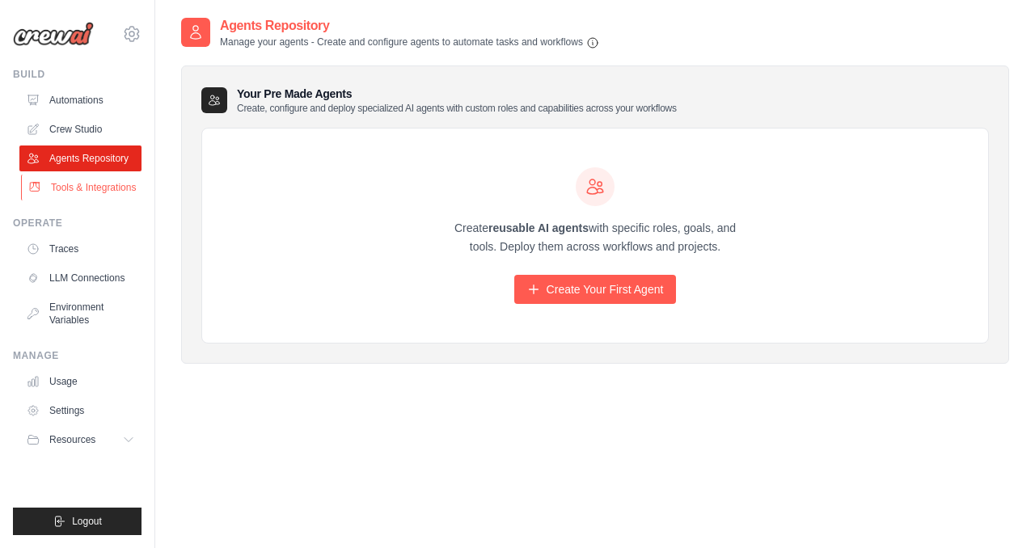
click at [68, 186] on link "Tools & Integrations" at bounding box center [82, 188] width 122 height 26
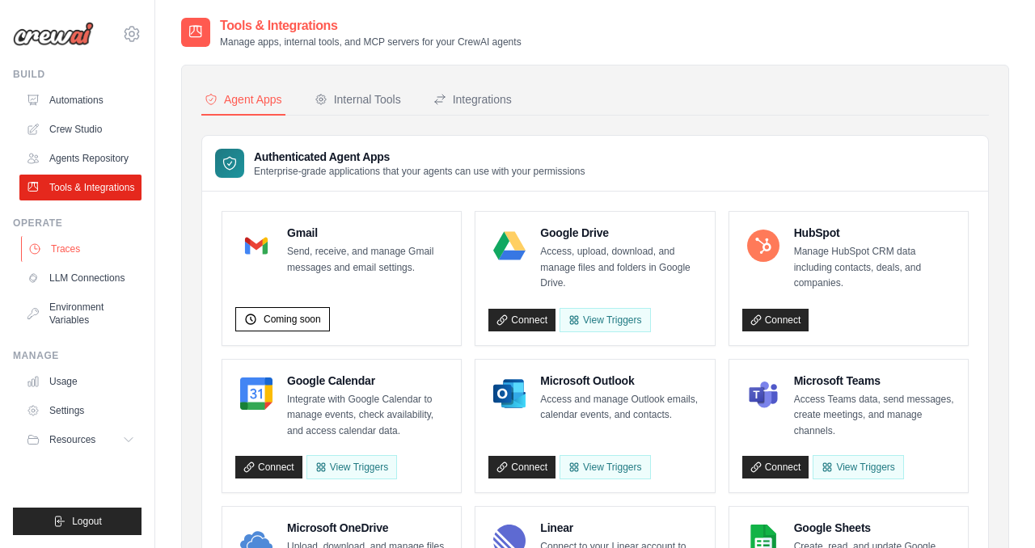
click at [52, 246] on link "Traces" at bounding box center [82, 249] width 122 height 26
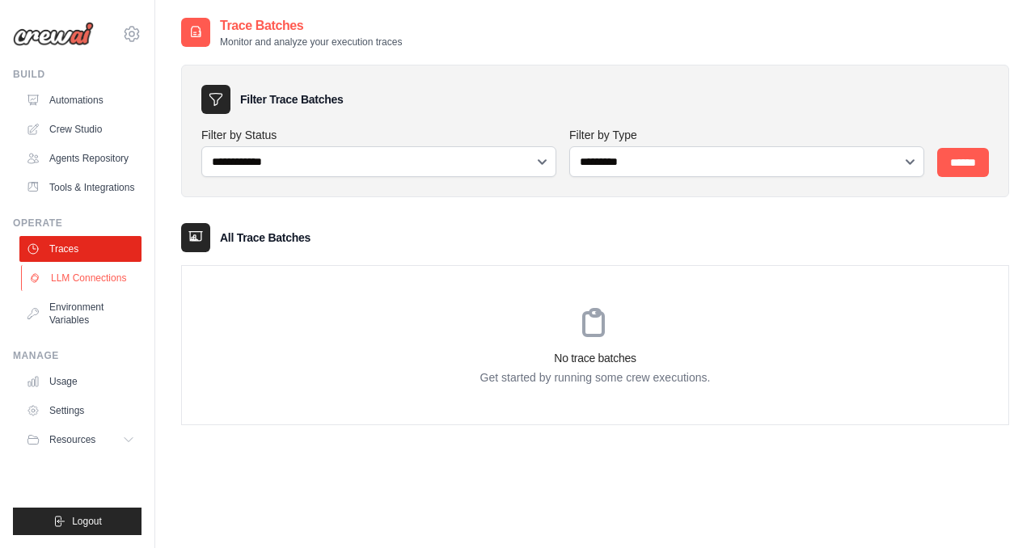
click at [83, 279] on link "LLM Connections" at bounding box center [82, 278] width 122 height 26
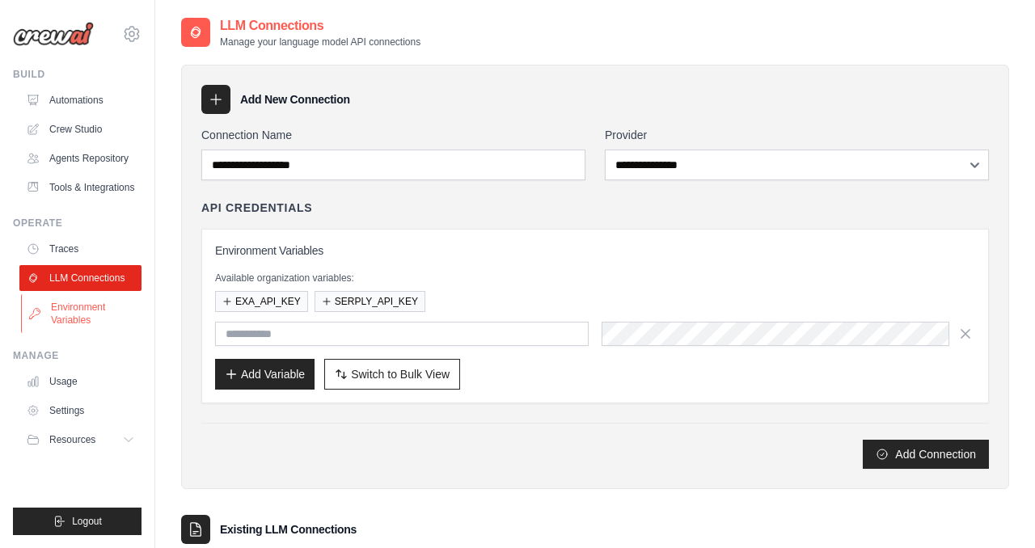
click at [78, 317] on link "Environment Variables" at bounding box center [82, 313] width 122 height 39
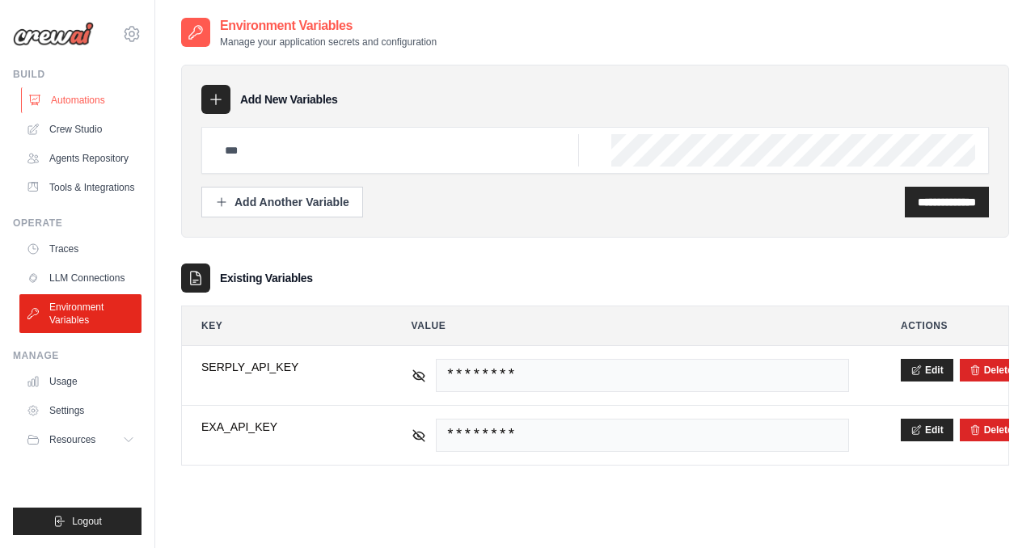
click at [57, 107] on link "Automations" at bounding box center [82, 100] width 122 height 26
click at [53, 127] on link "Crew Studio" at bounding box center [82, 129] width 122 height 26
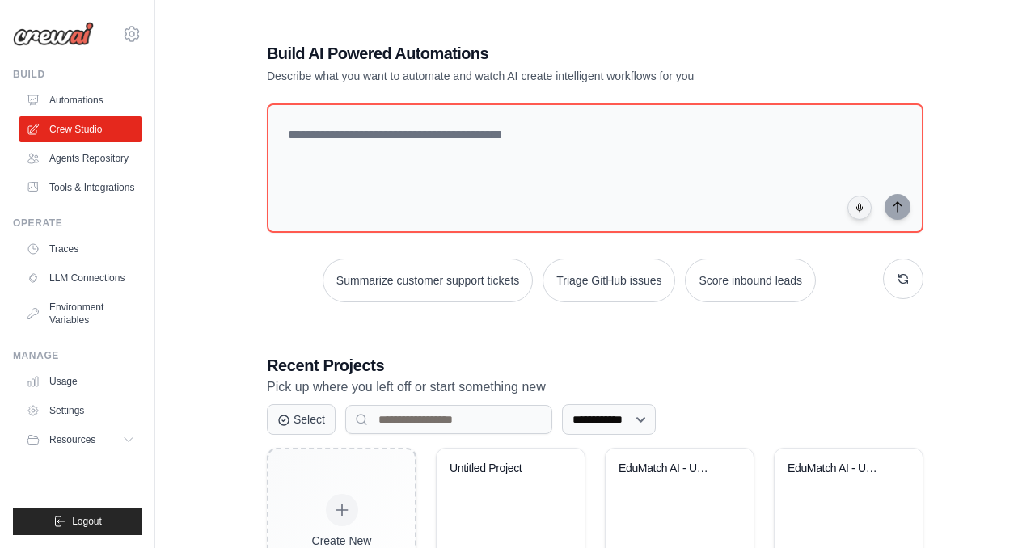
click at [84, 86] on div "Build Automations Crew Studio Agents Repository Tools & Integrations" at bounding box center [77, 134] width 129 height 133
click at [86, 96] on link "Automations" at bounding box center [82, 100] width 122 height 26
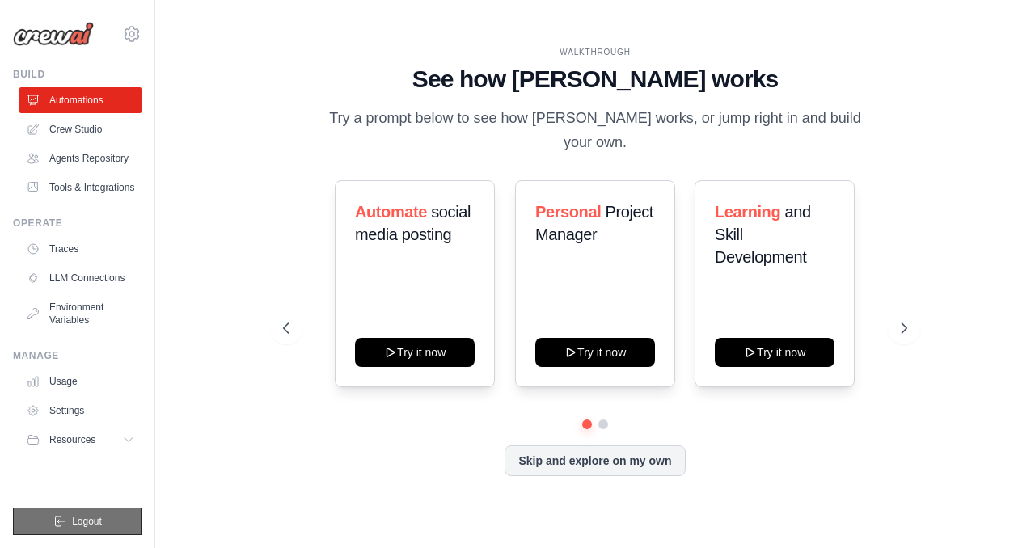
click at [109, 517] on button "Logout" at bounding box center [77, 521] width 129 height 27
